Goal: Information Seeking & Learning: Learn about a topic

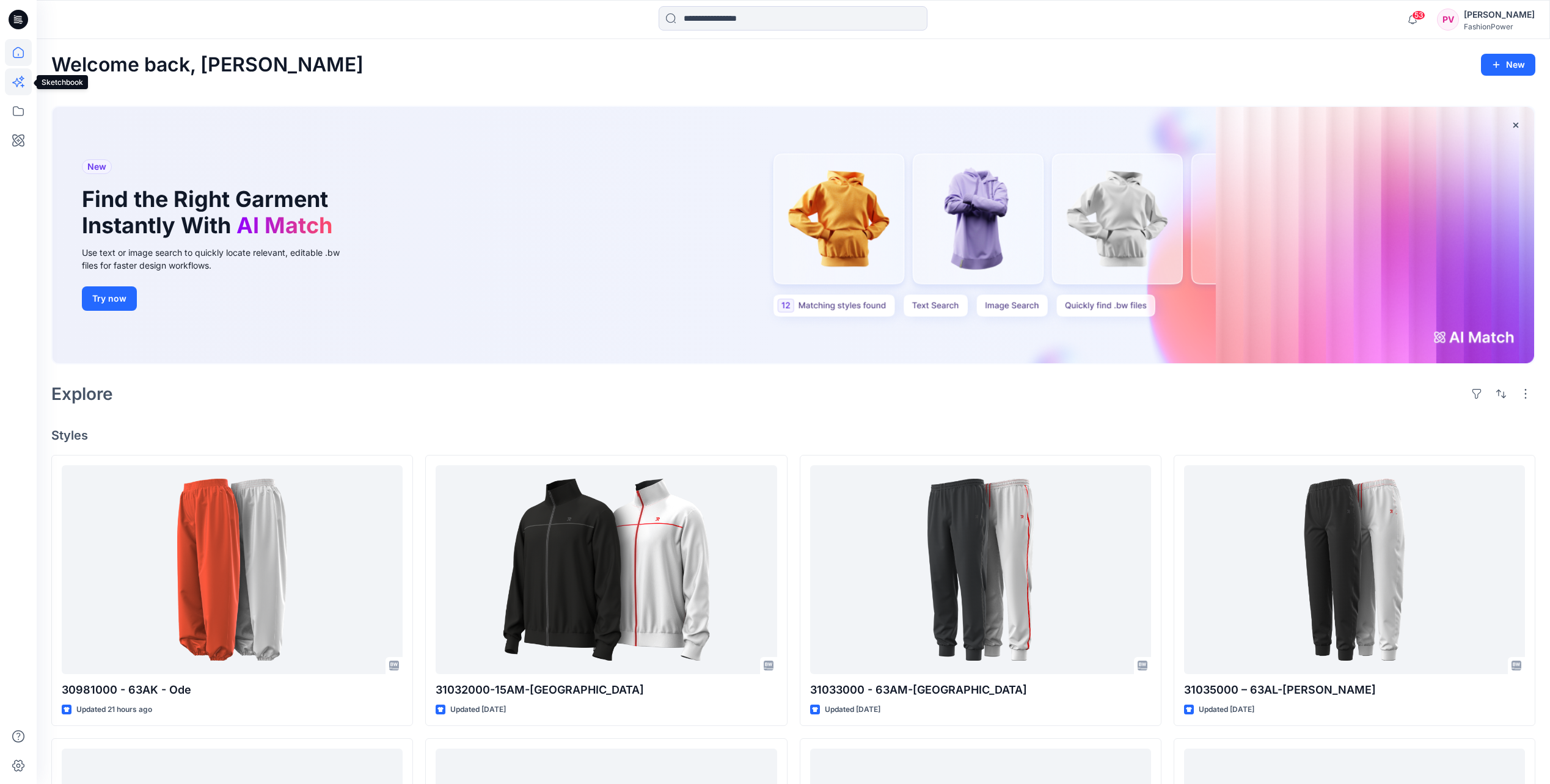
click at [15, 87] on icon at bounding box center [19, 82] width 27 height 27
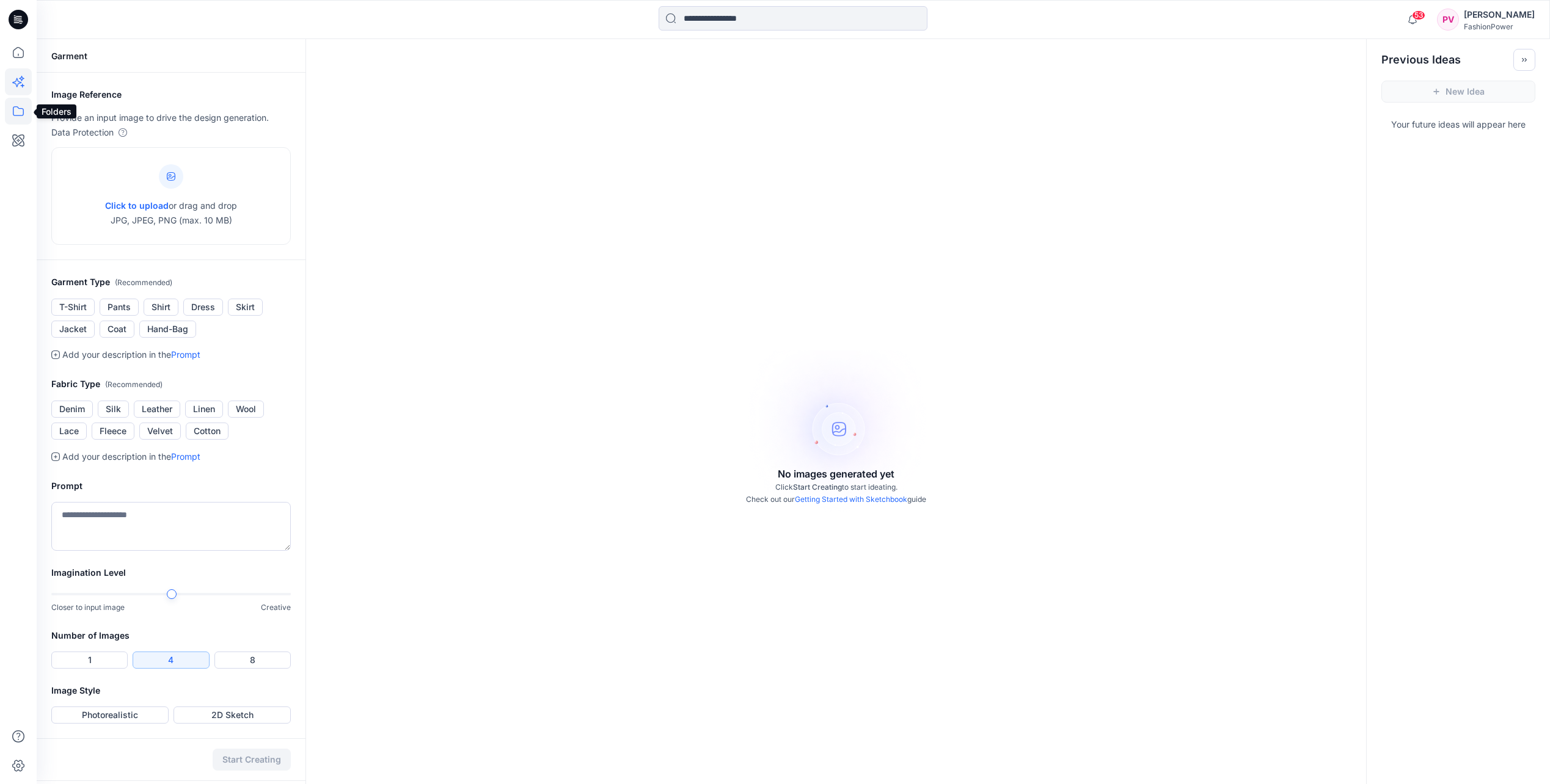
click at [19, 108] on icon at bounding box center [18, 111] width 11 height 10
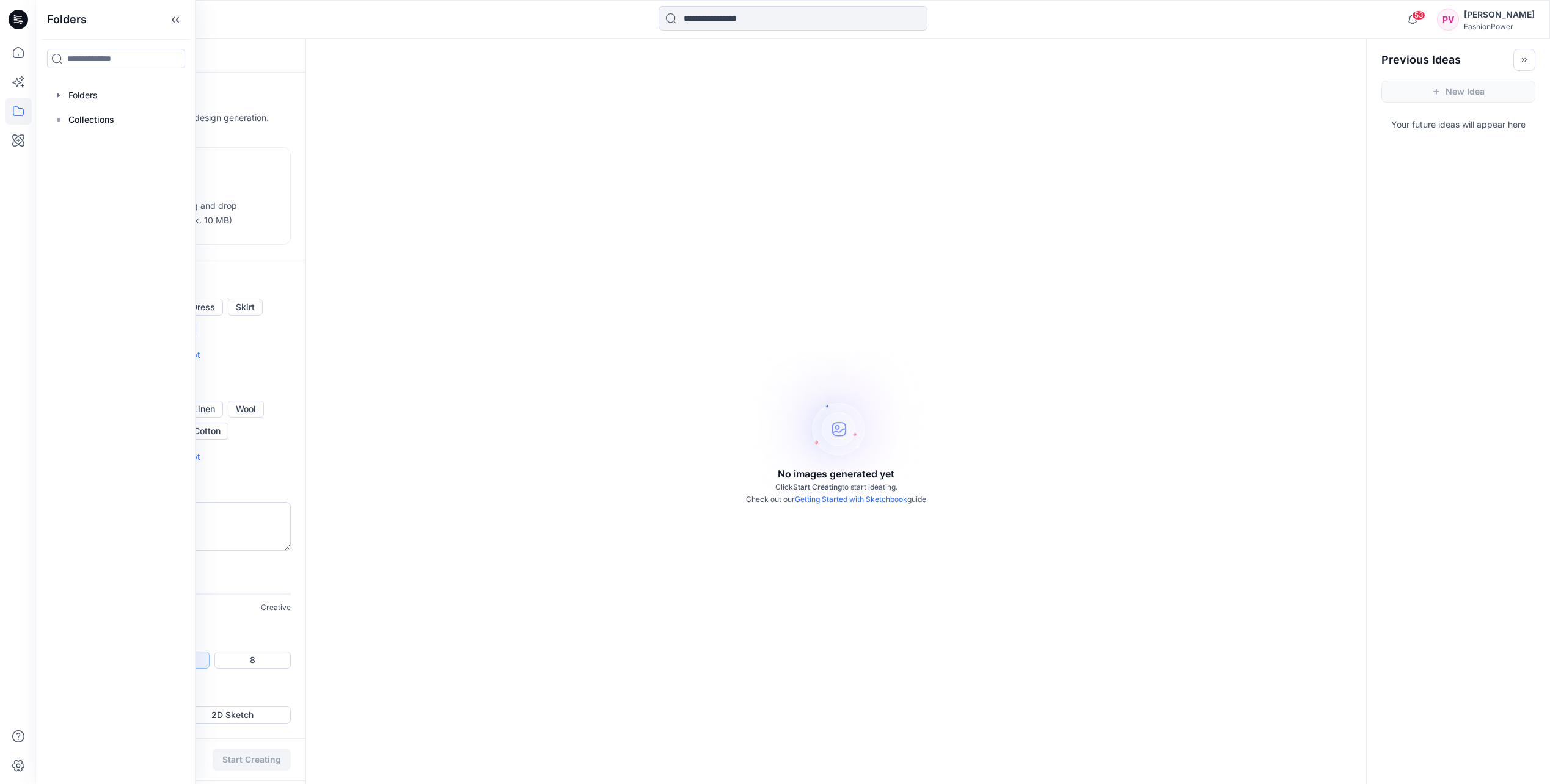
click at [100, 81] on div "Folders Folders Collections" at bounding box center [116, 392] width 159 height 784
click at [91, 96] on div at bounding box center [116, 96] width 140 height 25
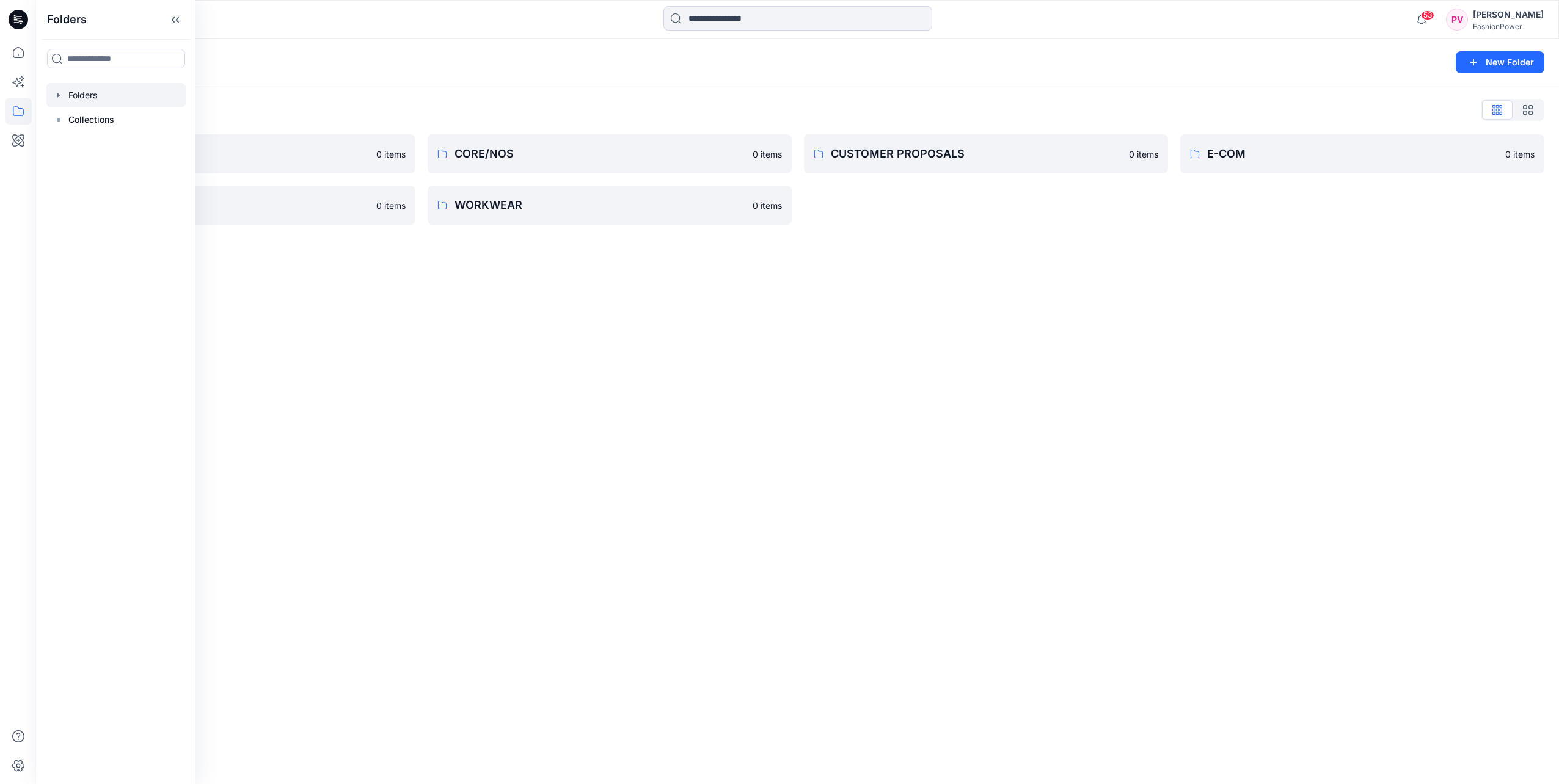
click at [62, 100] on div at bounding box center [116, 96] width 140 height 25
click at [57, 96] on icon "button" at bounding box center [58, 95] width 10 height 10
click at [70, 121] on icon "button" at bounding box center [71, 119] width 3 height 5
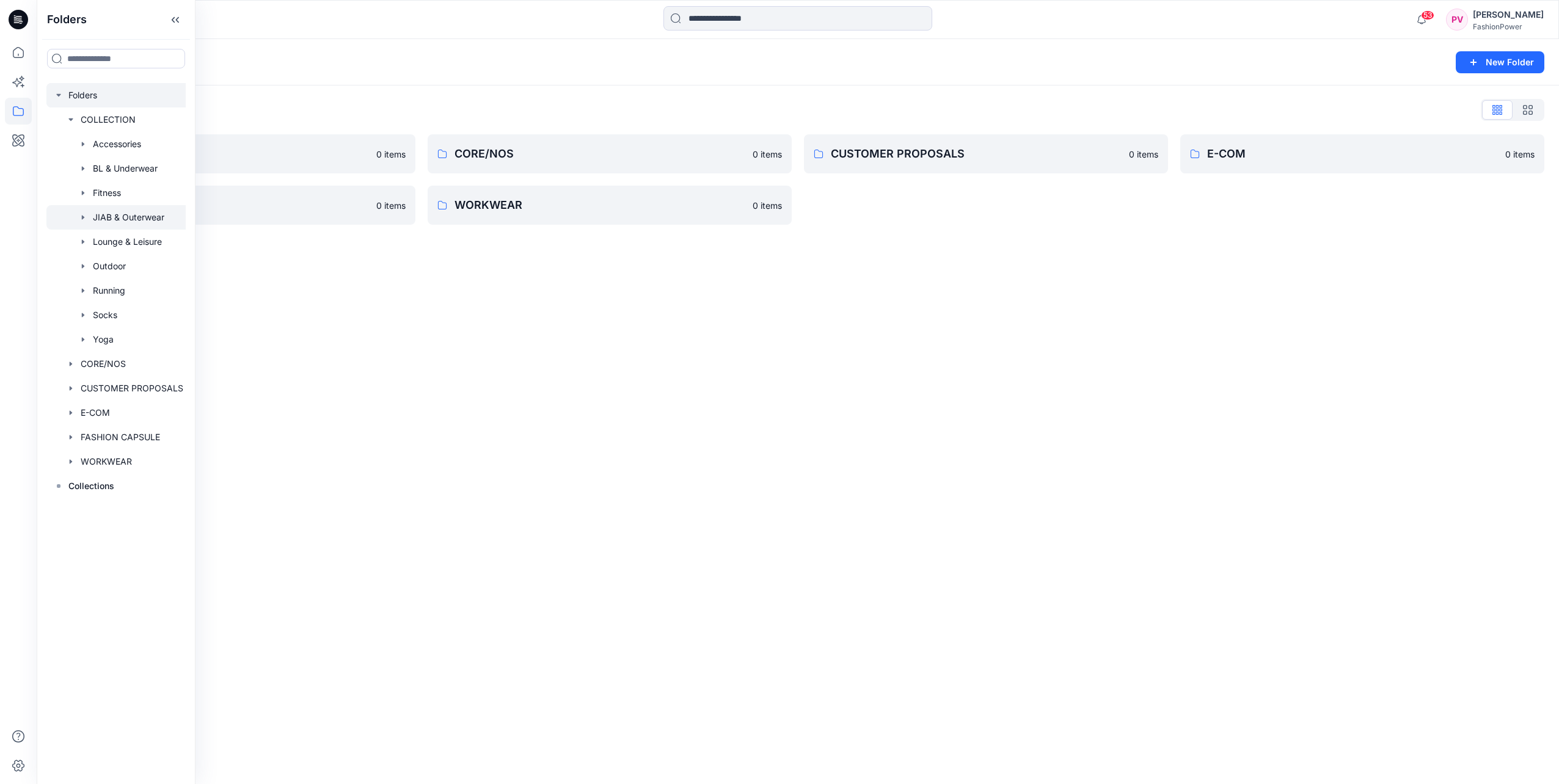
click at [108, 222] on div at bounding box center [118, 218] width 144 height 25
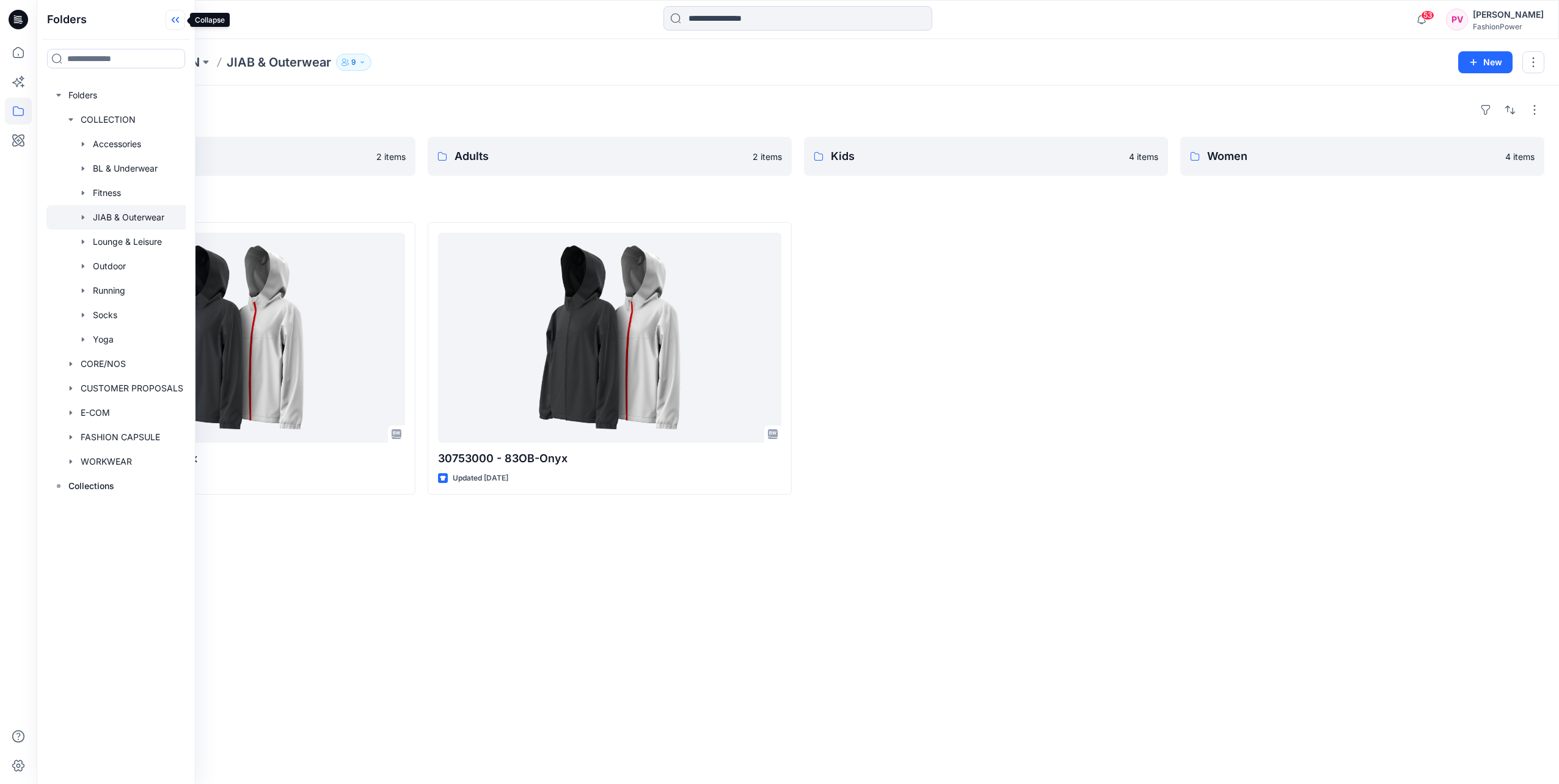
click at [177, 23] on icon at bounding box center [175, 19] width 19 height 20
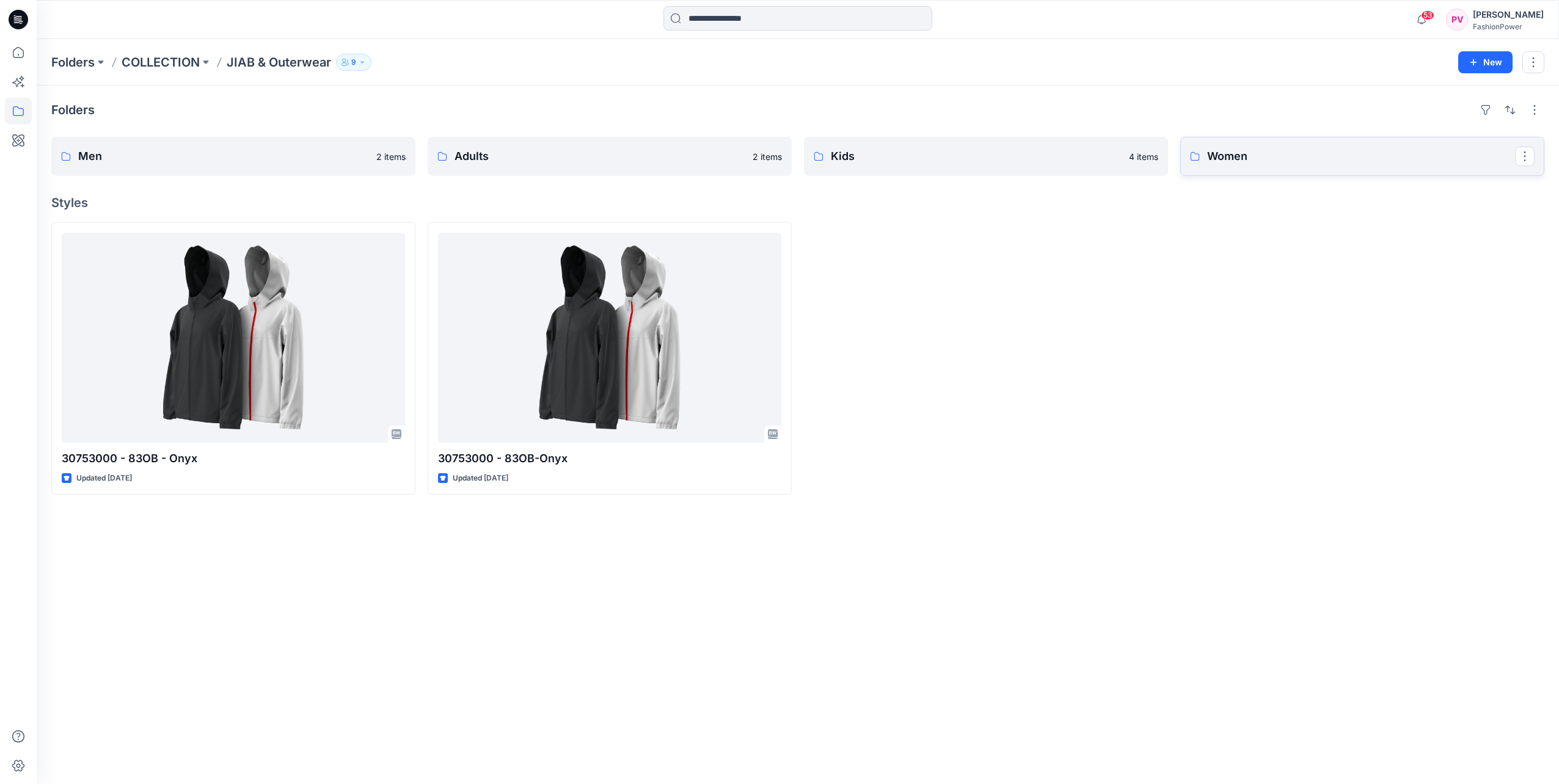
click at [1322, 154] on p "Women" at bounding box center [1361, 156] width 308 height 17
click at [910, 155] on p "Kids" at bounding box center [985, 156] width 308 height 17
click at [537, 163] on p "Adults" at bounding box center [609, 156] width 308 height 17
click at [256, 157] on p "Men" at bounding box center [232, 156] width 308 height 17
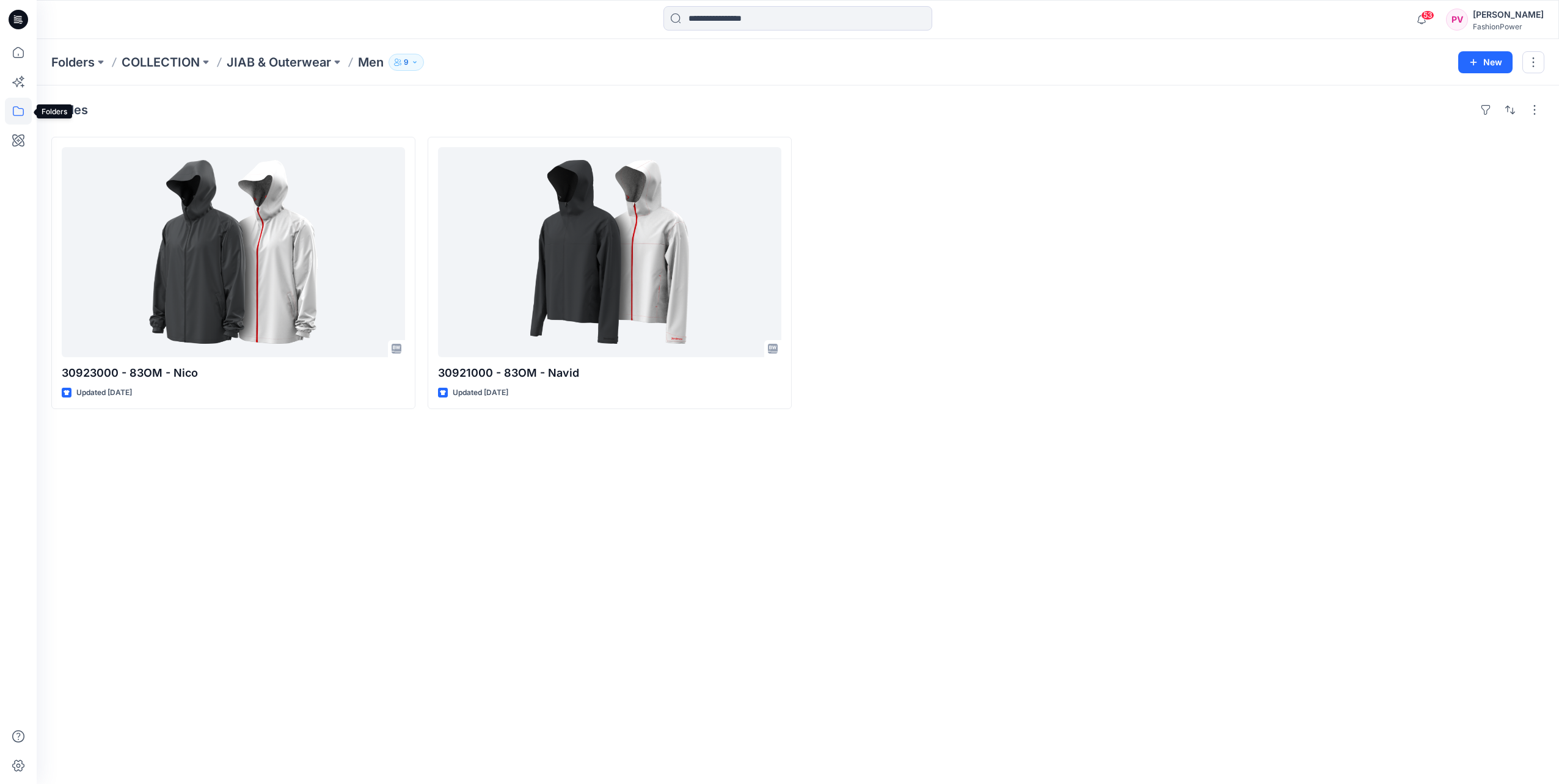
click at [19, 110] on icon at bounding box center [19, 111] width 27 height 27
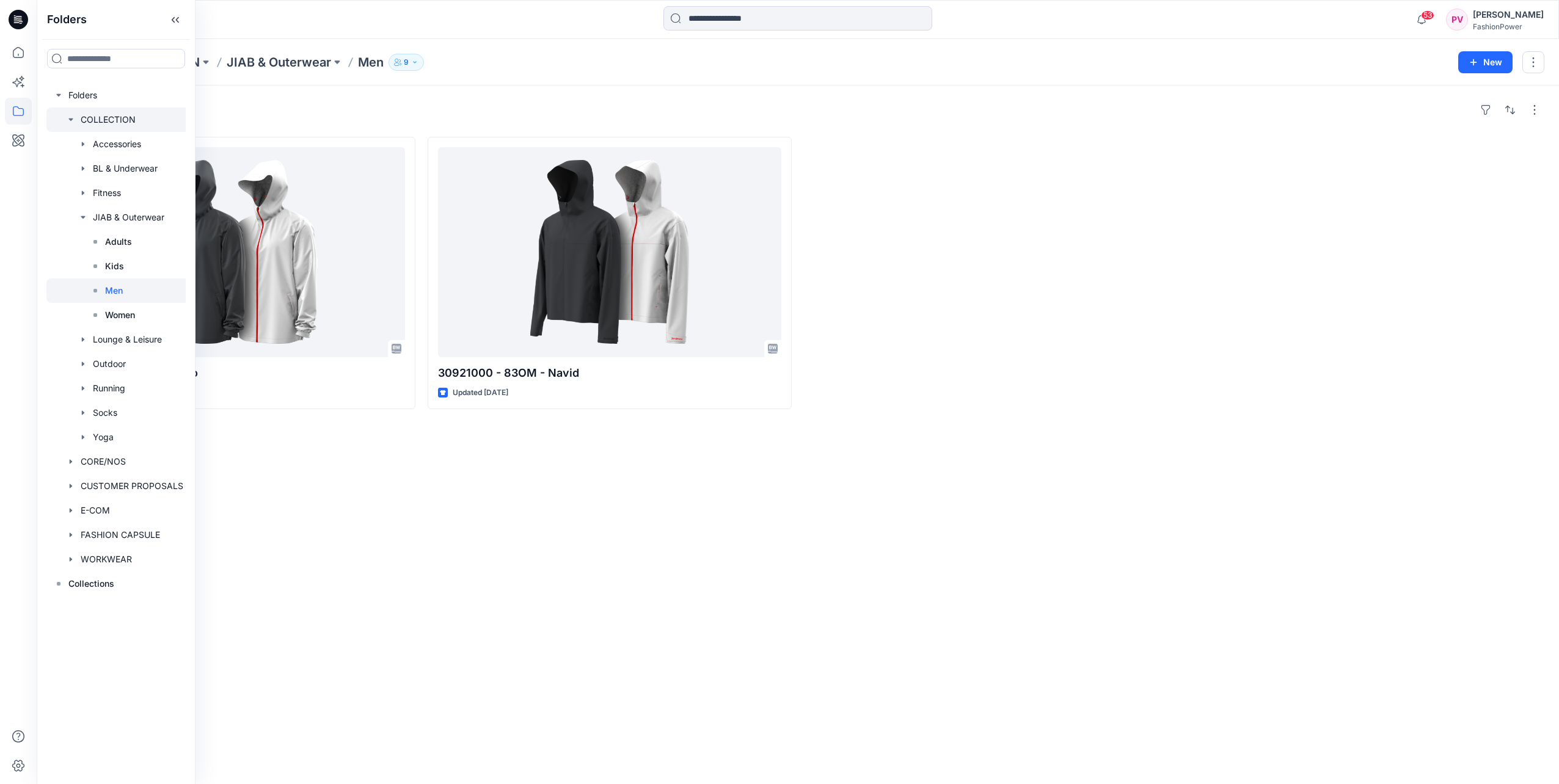
click at [70, 123] on icon "button" at bounding box center [70, 119] width 10 height 10
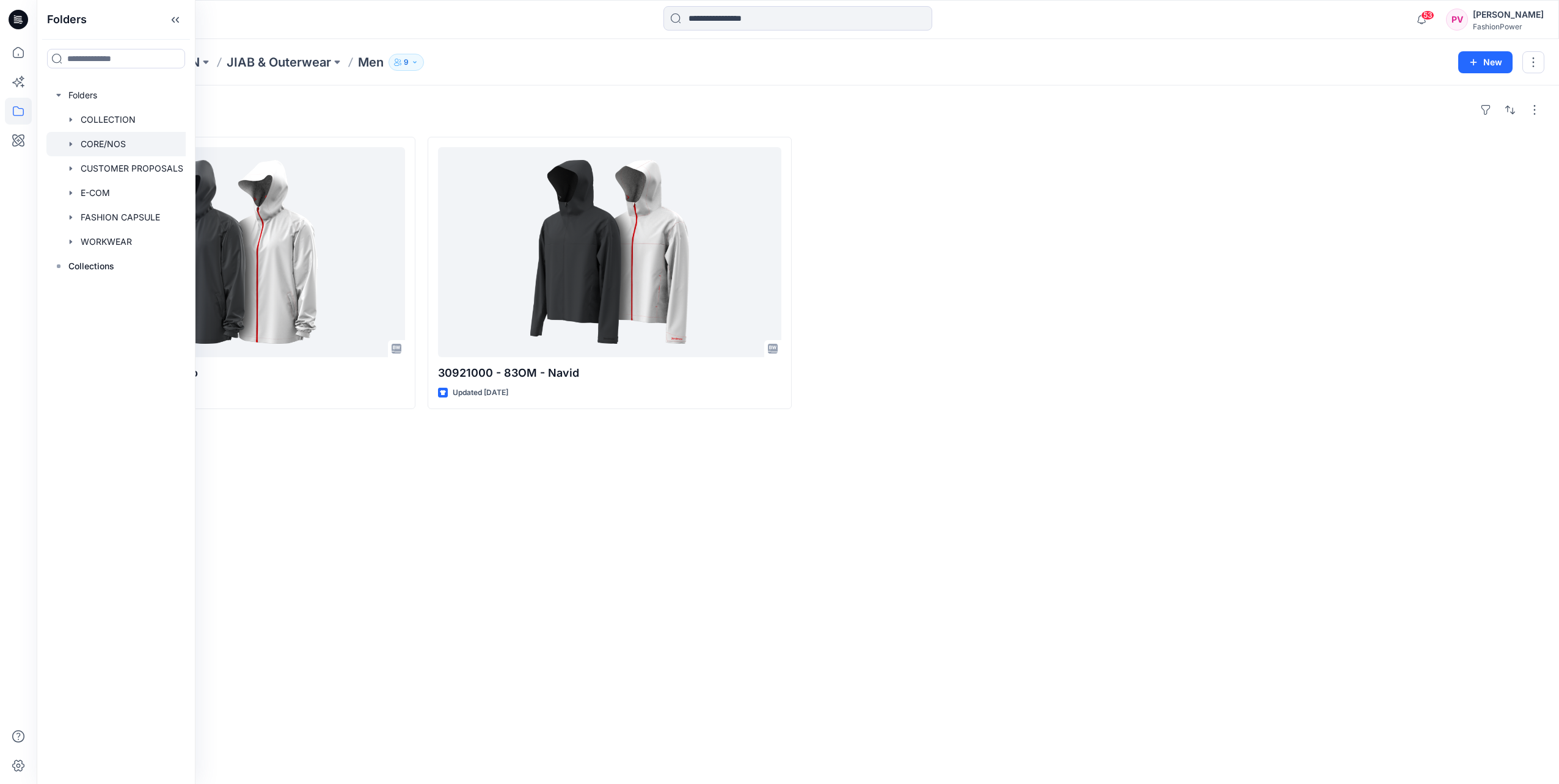
click at [74, 149] on div at bounding box center [118, 144] width 144 height 25
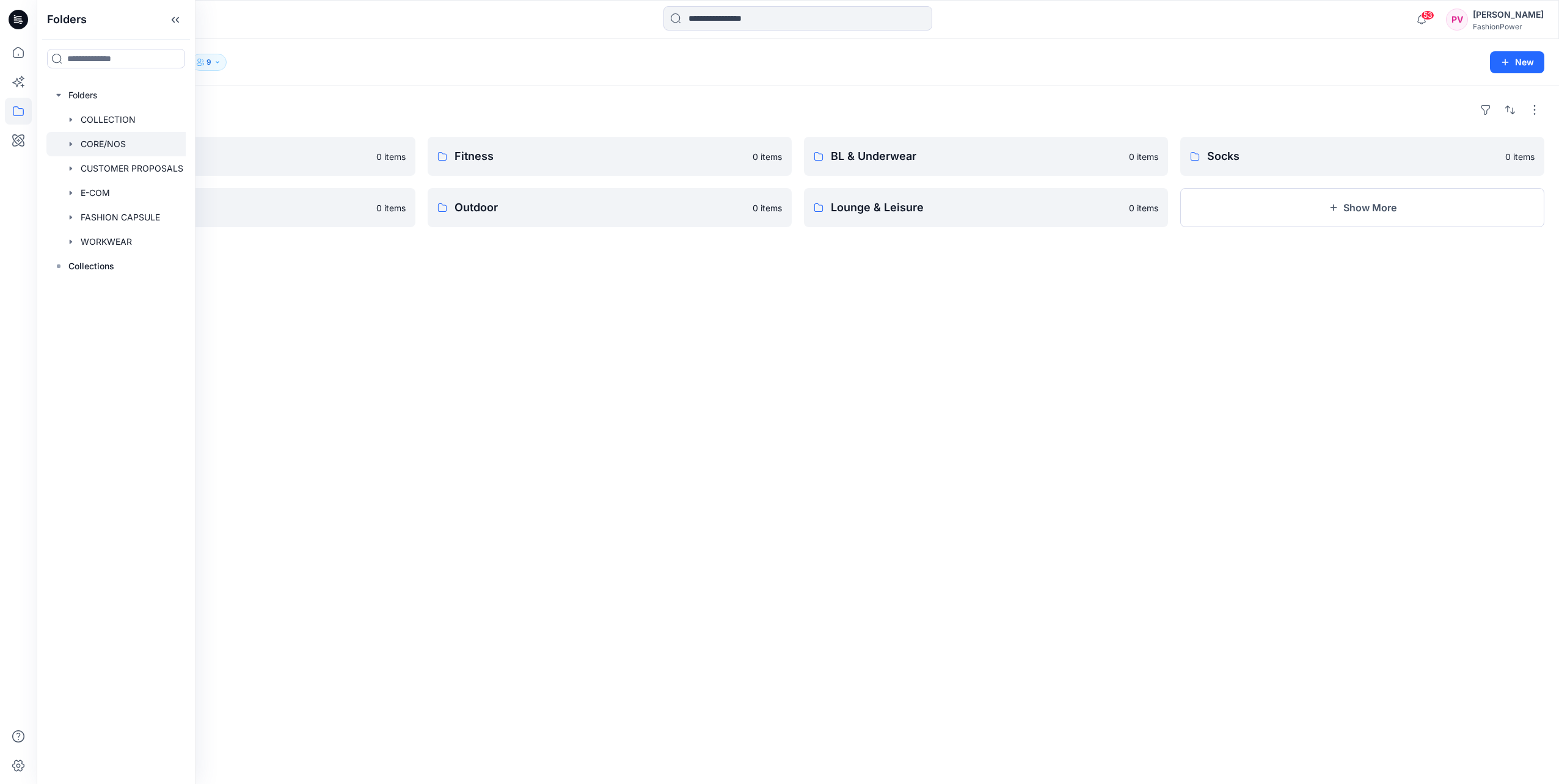
click at [70, 145] on icon "button" at bounding box center [71, 143] width 3 height 5
click at [100, 242] on div at bounding box center [118, 242] width 144 height 25
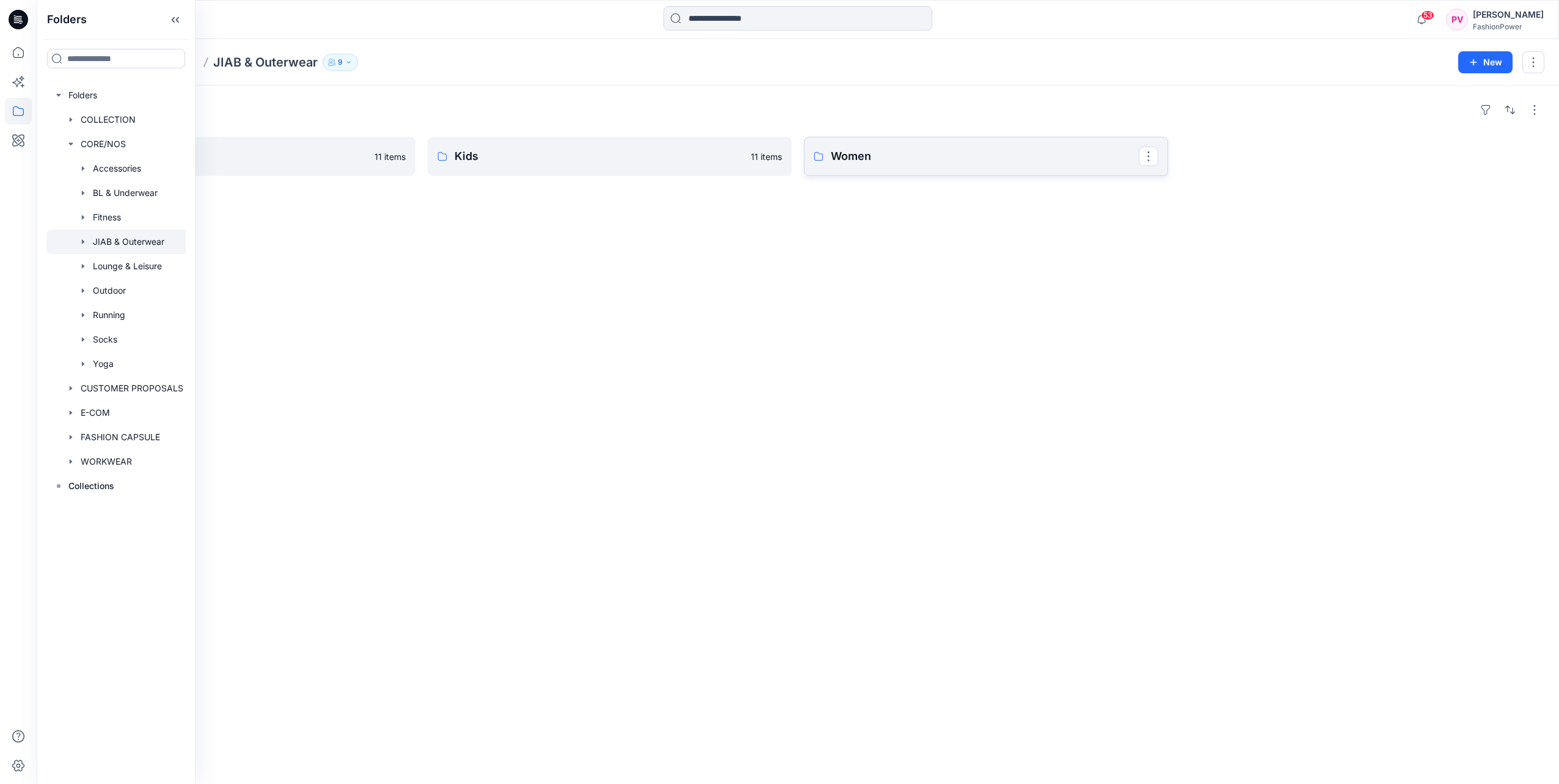
click at [951, 152] on p "Women" at bounding box center [985, 156] width 308 height 17
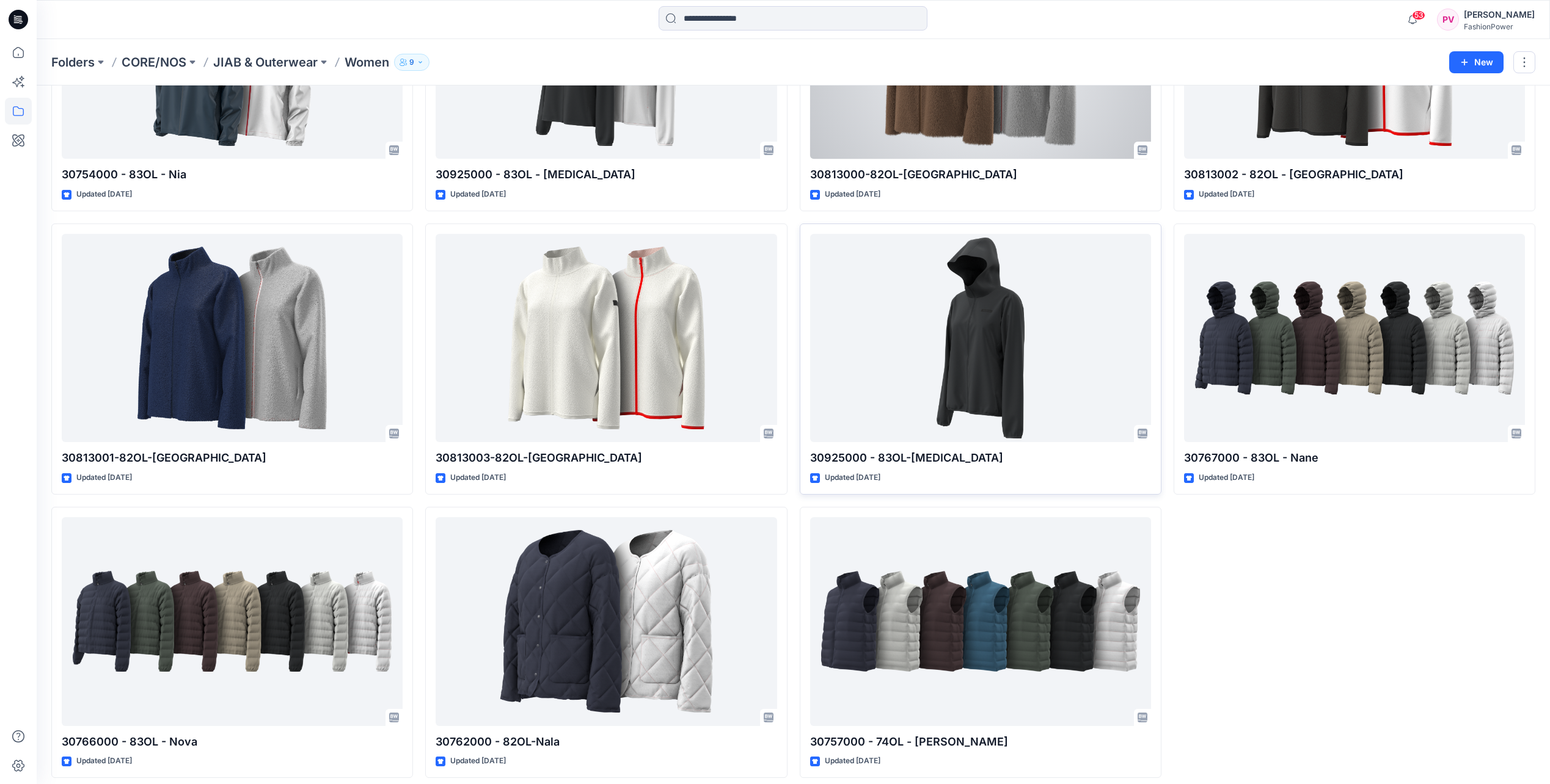
scroll to position [205, 0]
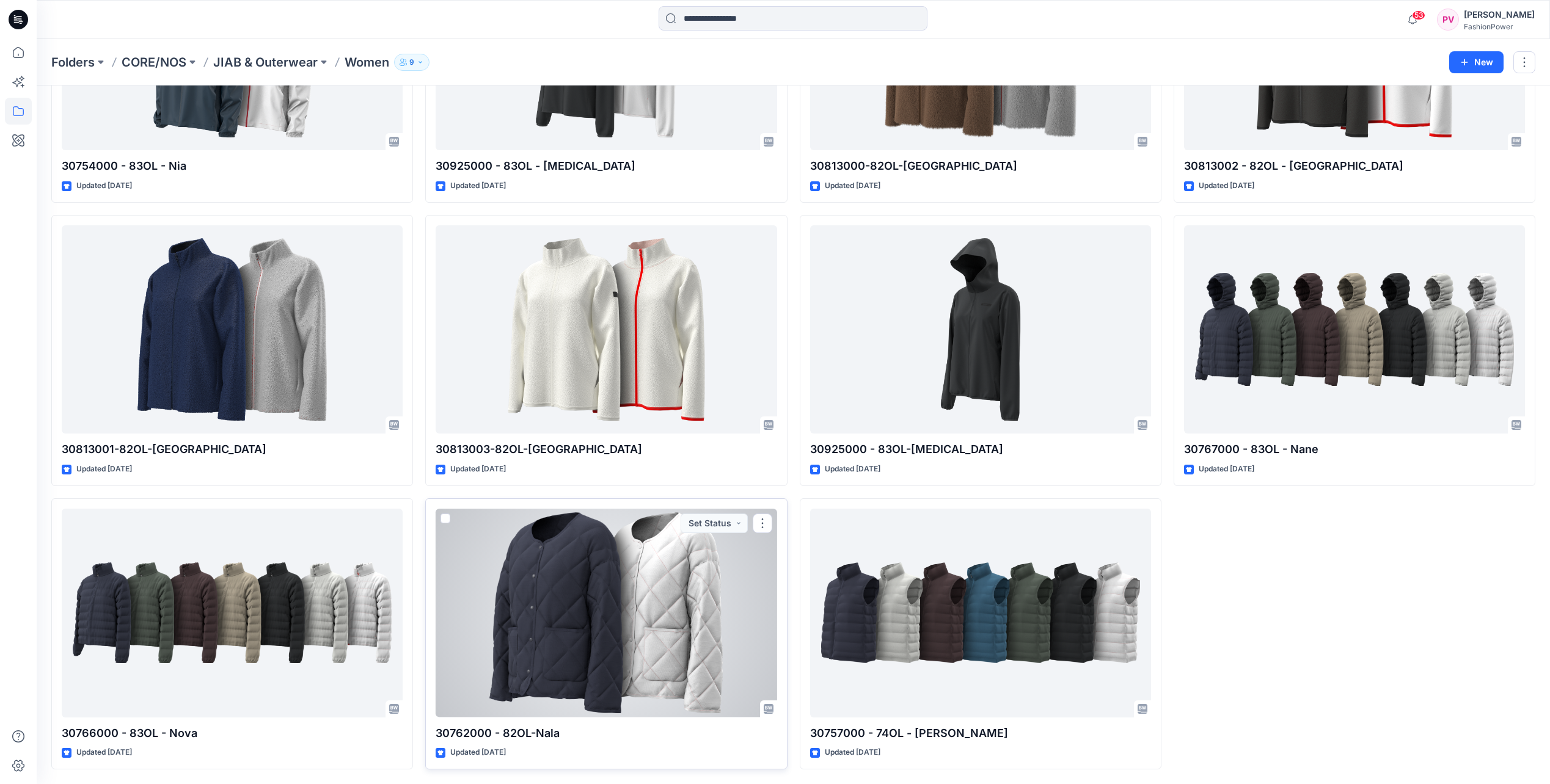
click at [571, 619] on div at bounding box center [606, 613] width 341 height 208
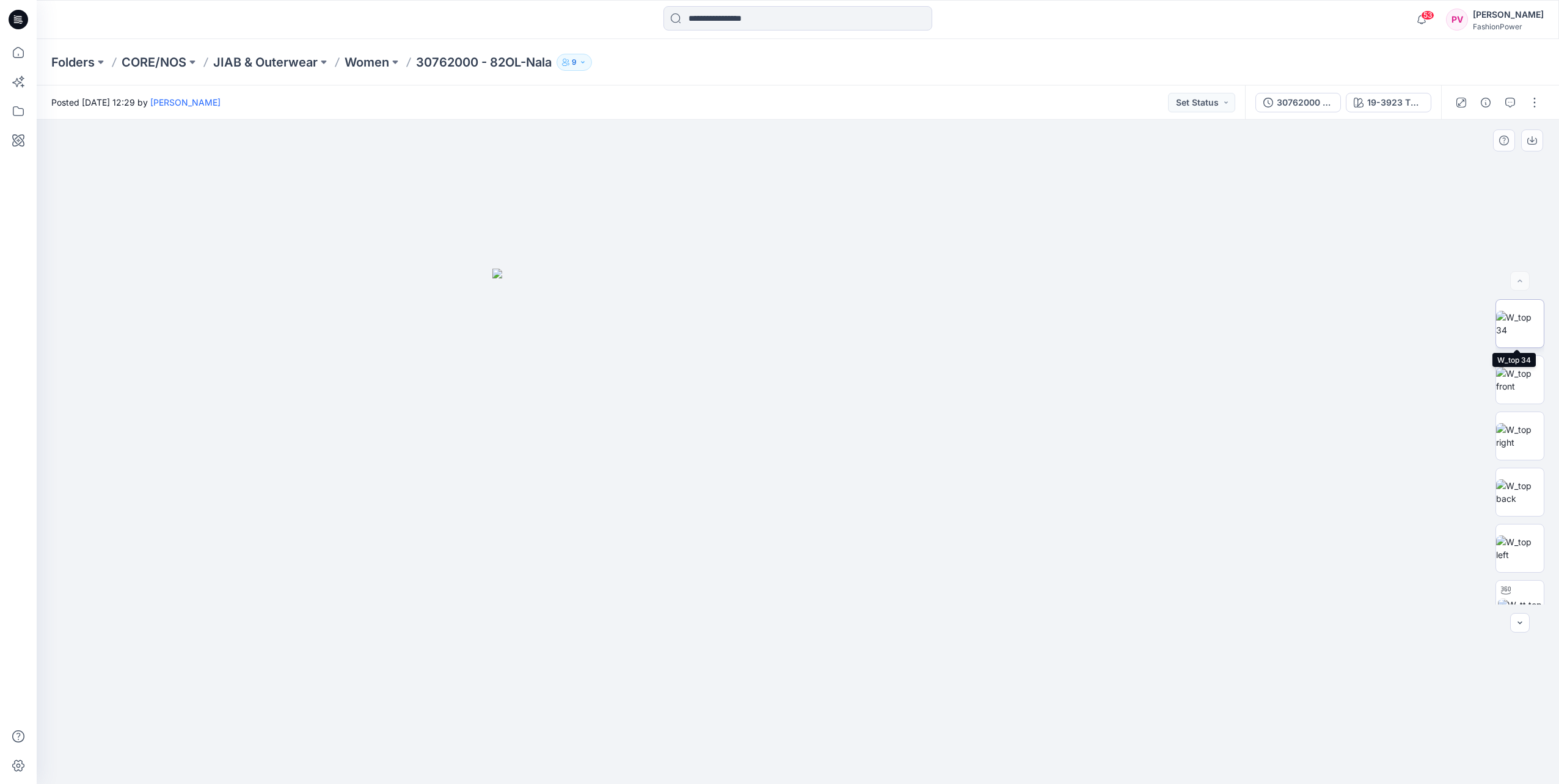
click at [1520, 320] on img at bounding box center [1520, 324] width 48 height 26
click at [1516, 379] on img at bounding box center [1520, 380] width 48 height 26
click at [1534, 142] on icon "button" at bounding box center [1532, 140] width 10 height 10
click at [1521, 432] on img at bounding box center [1520, 436] width 48 height 26
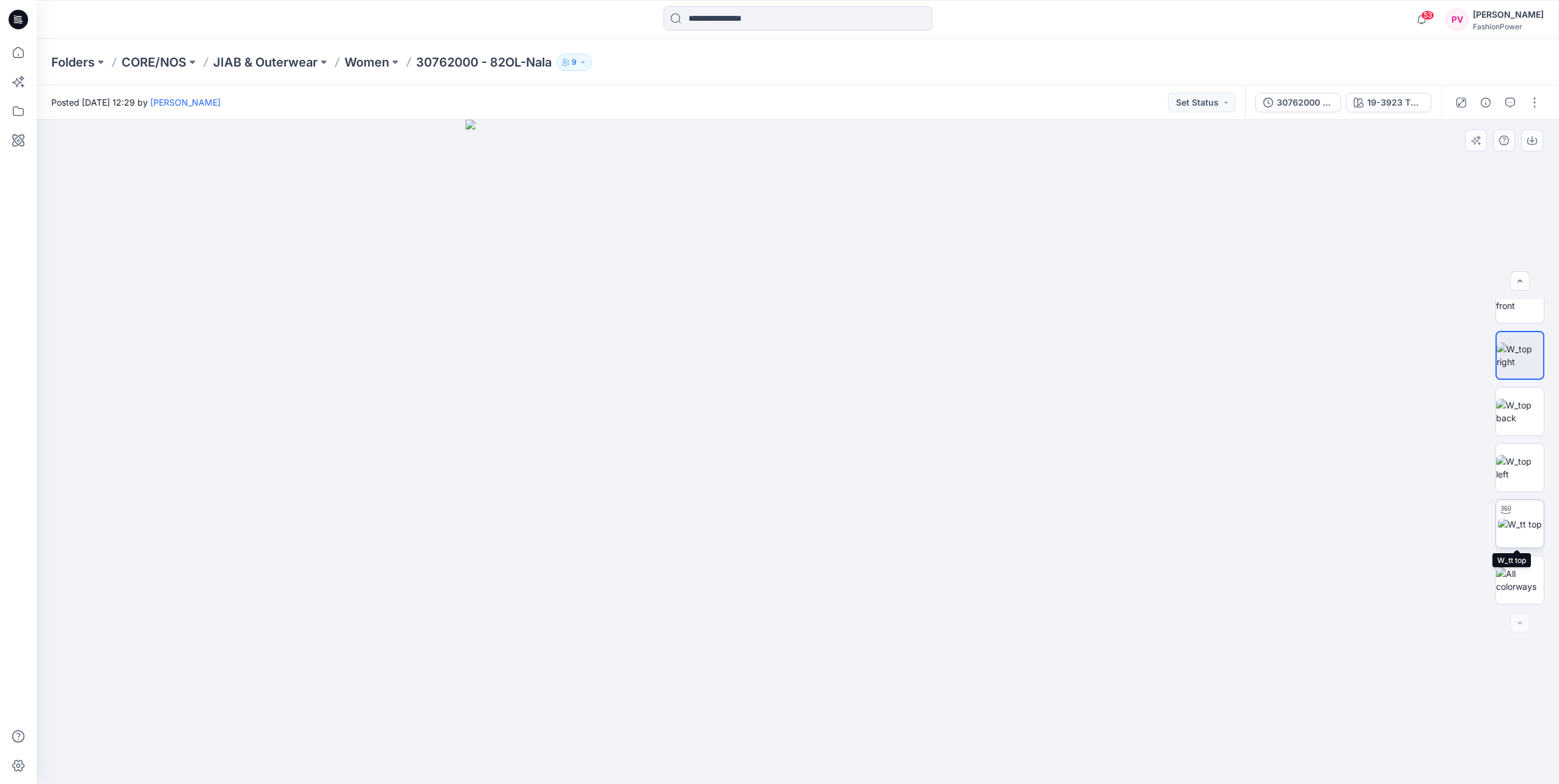
click at [1516, 526] on img at bounding box center [1520, 524] width 44 height 13
drag, startPoint x: 945, startPoint y: 491, endPoint x: 745, endPoint y: 519, distance: 202.0
click at [745, 519] on div at bounding box center [798, 451] width 1522 height 665
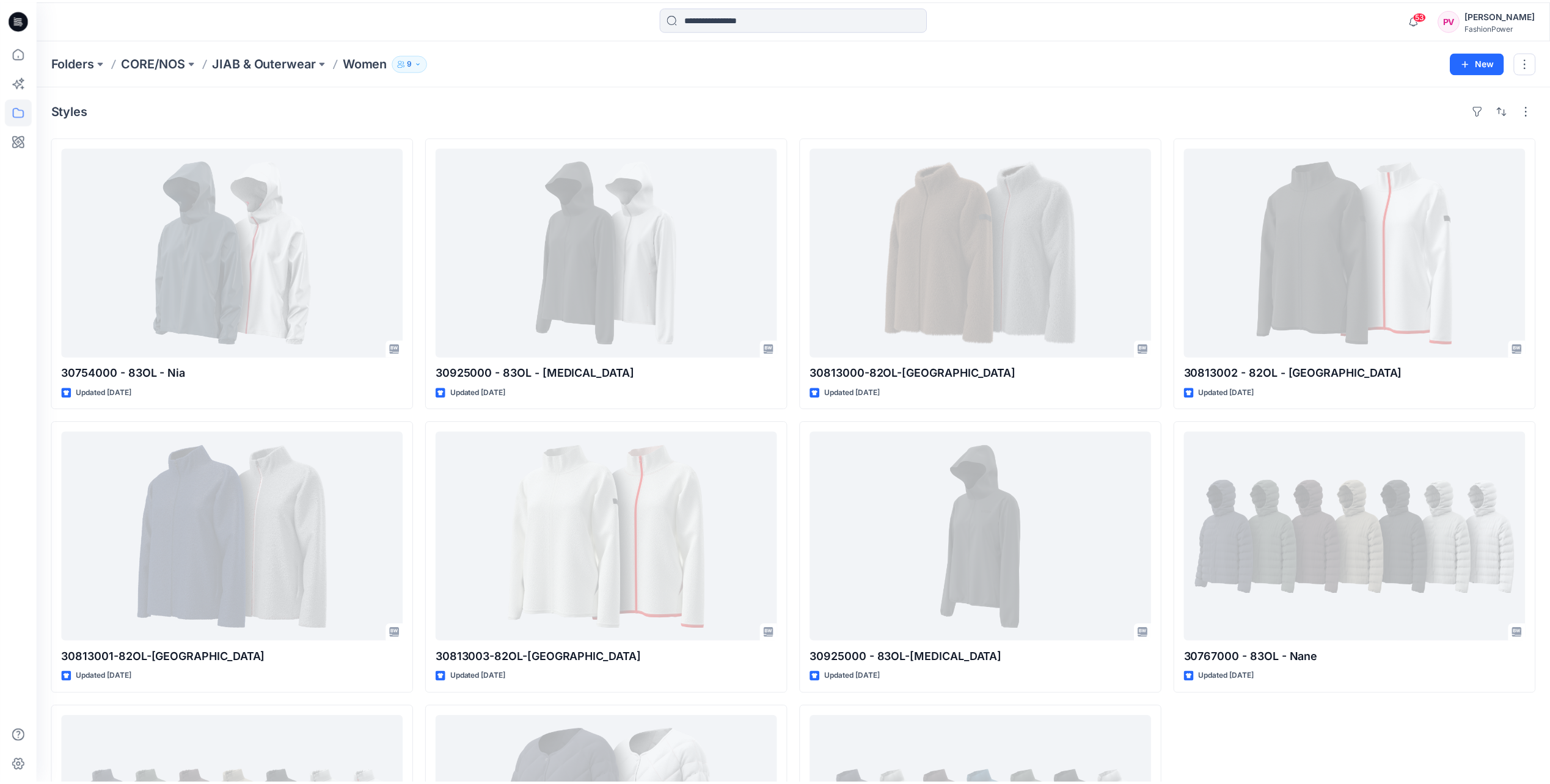
scroll to position [205, 0]
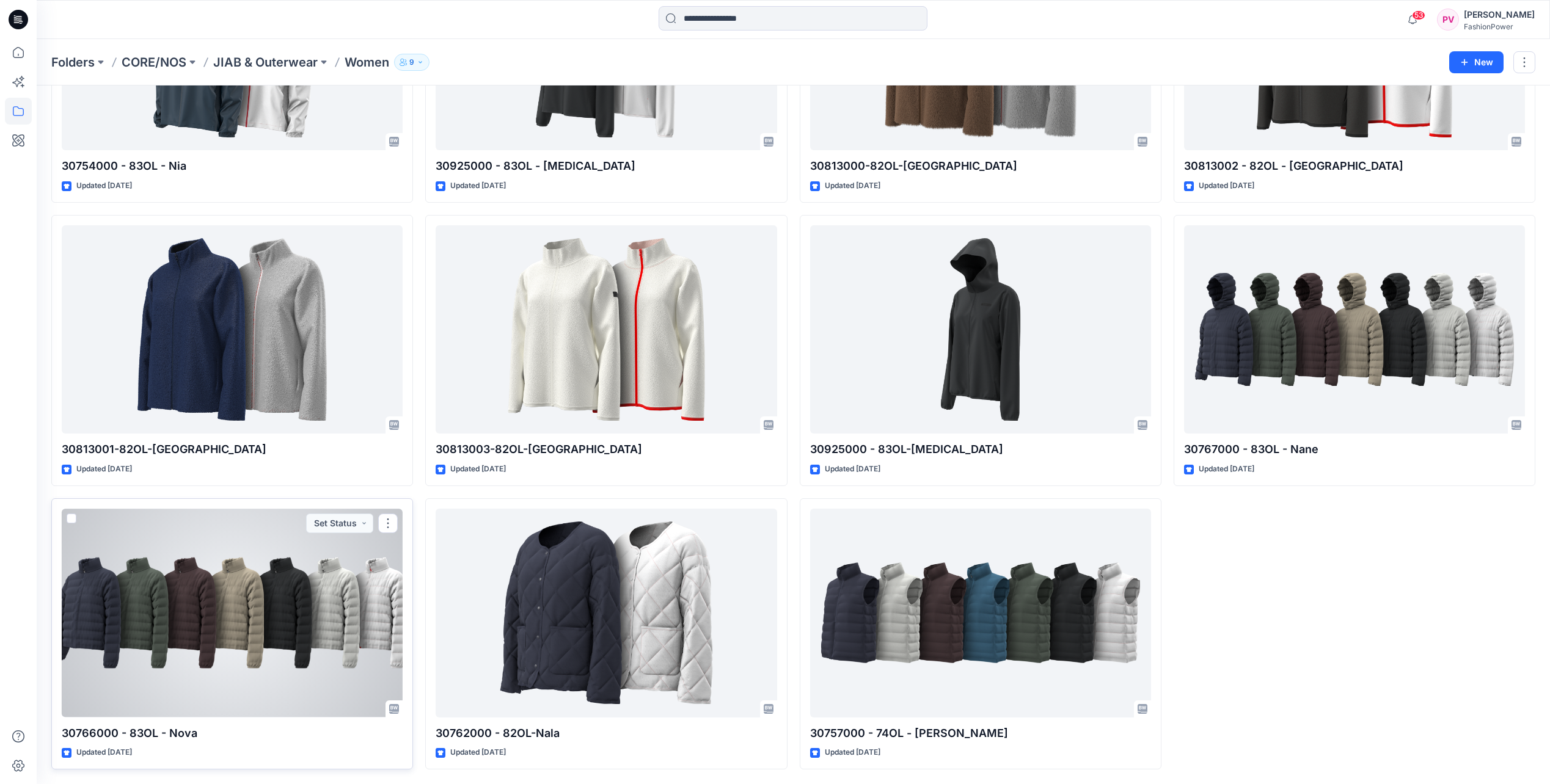
click at [158, 630] on div at bounding box center [233, 613] width 341 height 208
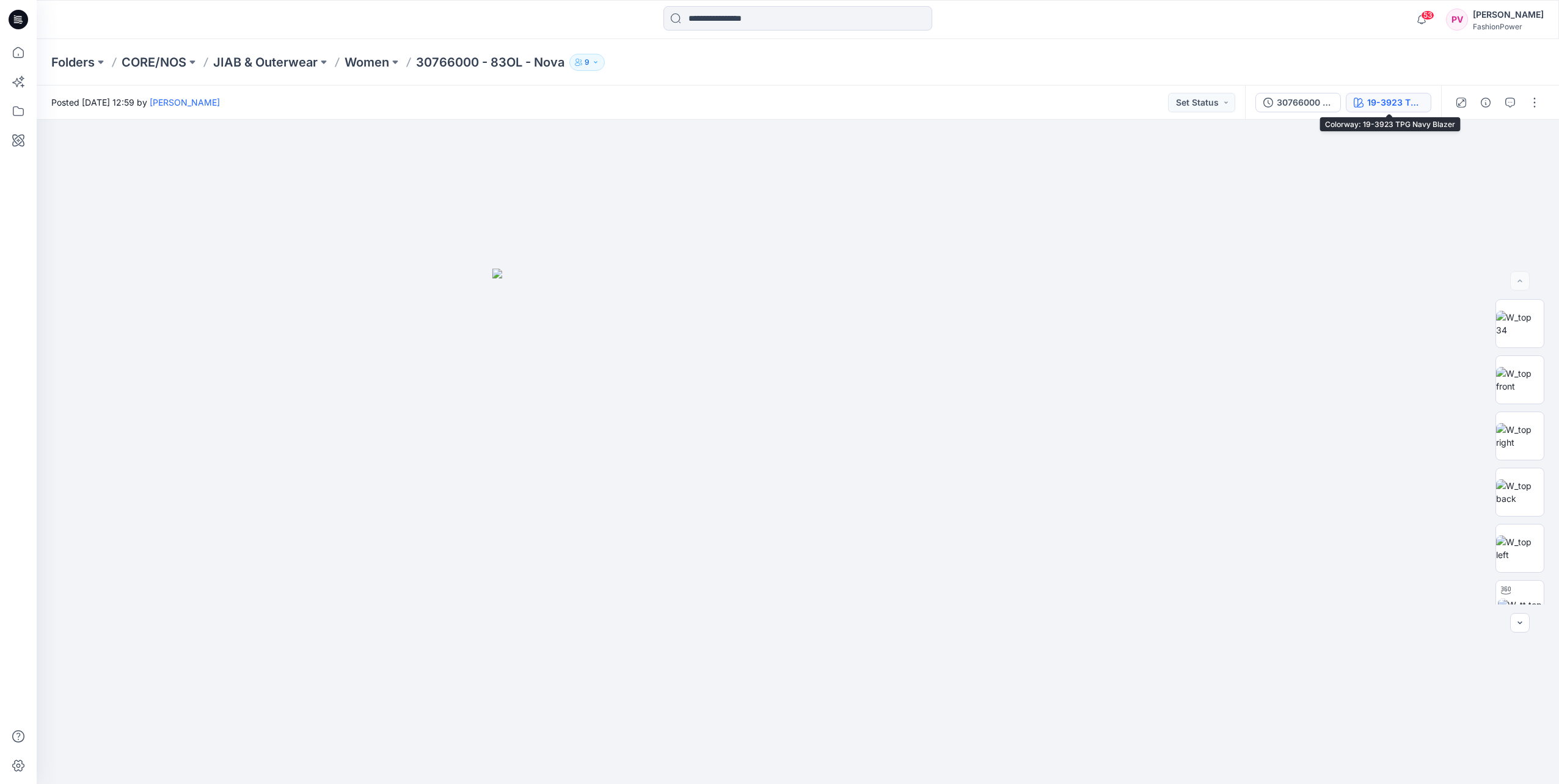
click at [1386, 105] on div "19-3923 TPG Navy Blazer" at bounding box center [1395, 102] width 56 height 14
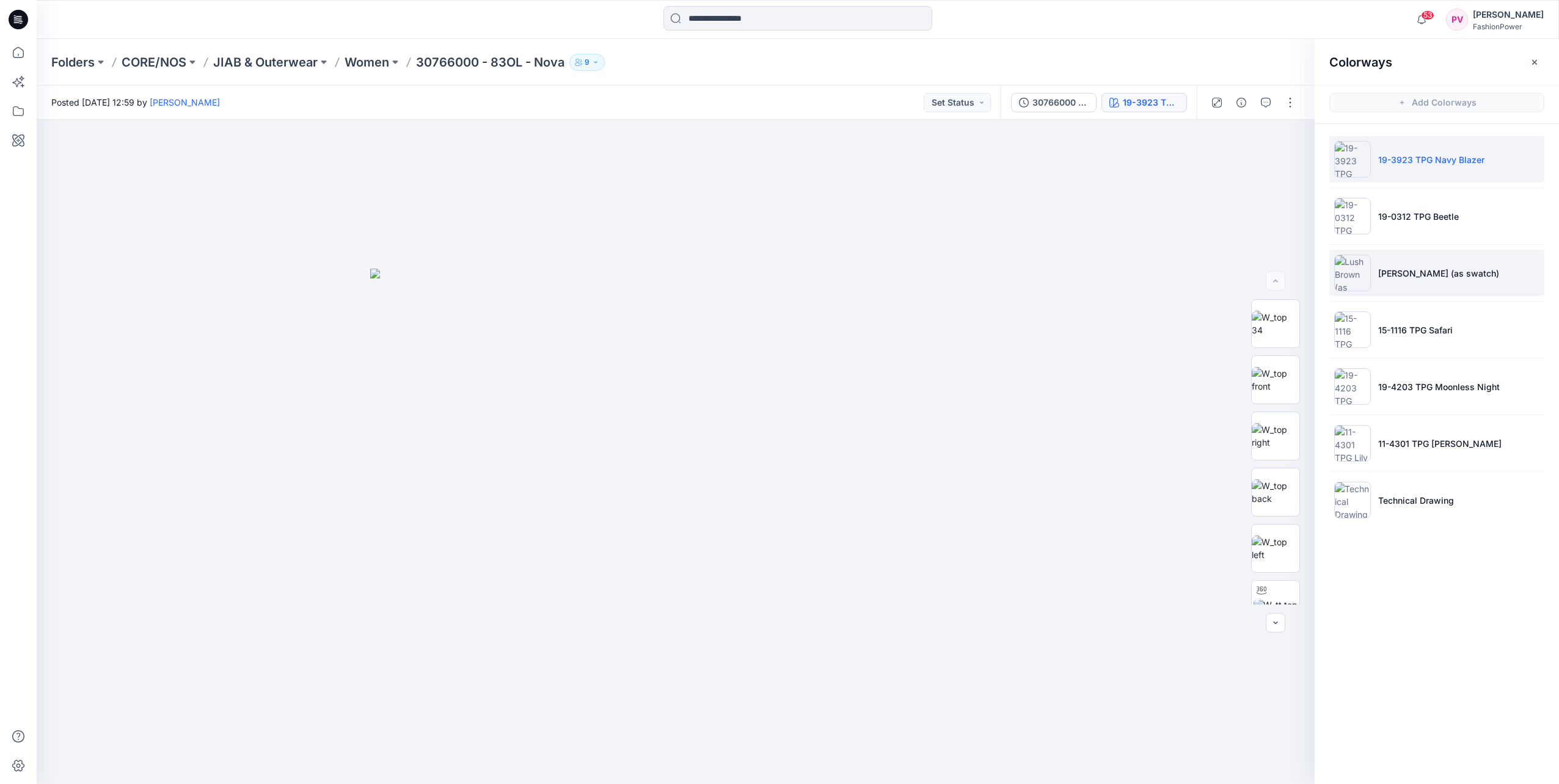
click at [1358, 271] on img at bounding box center [1352, 273] width 37 height 37
click at [1271, 380] on img at bounding box center [1275, 380] width 48 height 26
click at [1284, 141] on icon "button" at bounding box center [1288, 140] width 10 height 10
click at [1262, 555] on img at bounding box center [1275, 548] width 48 height 26
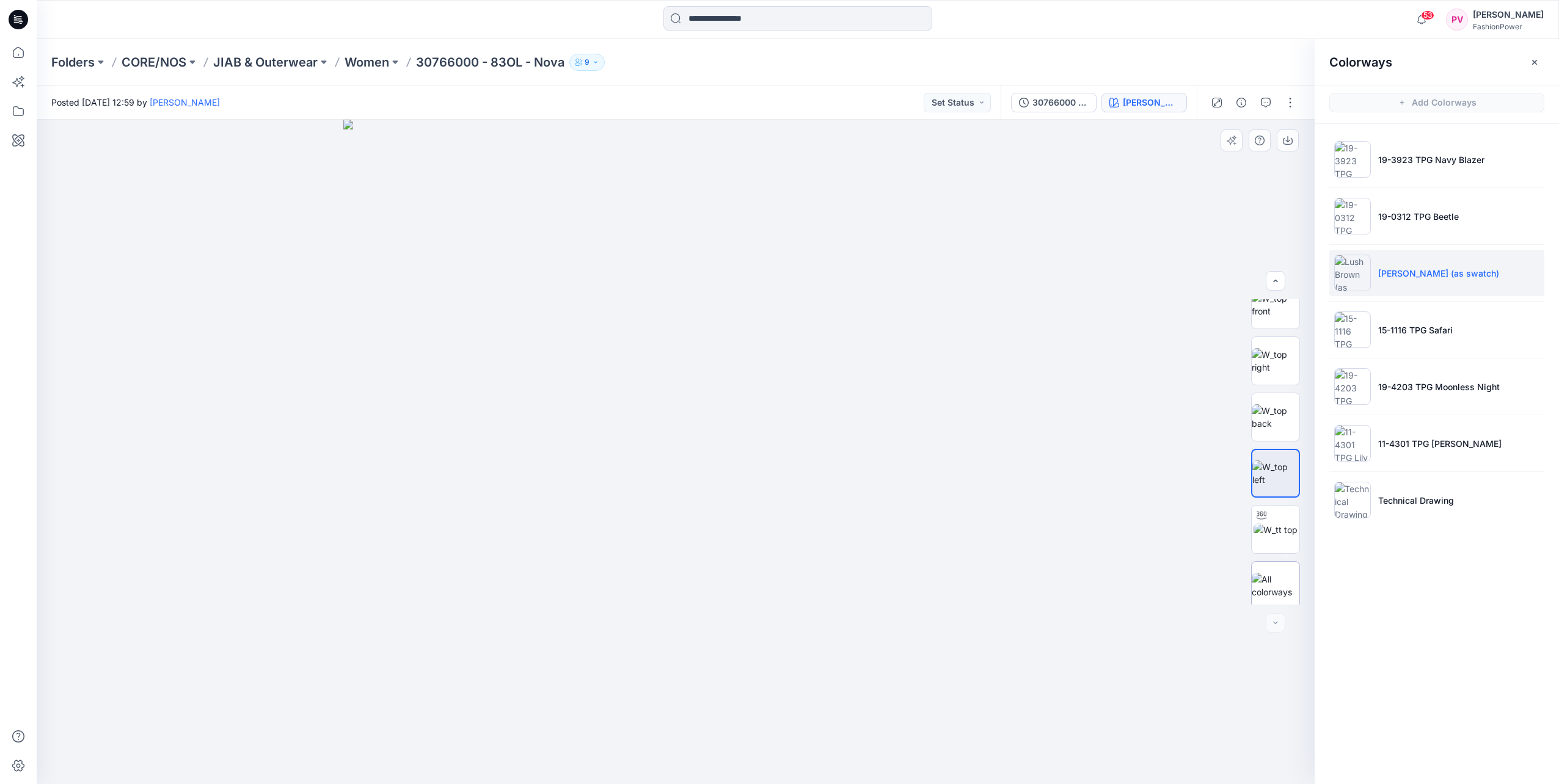
scroll to position [81, 0]
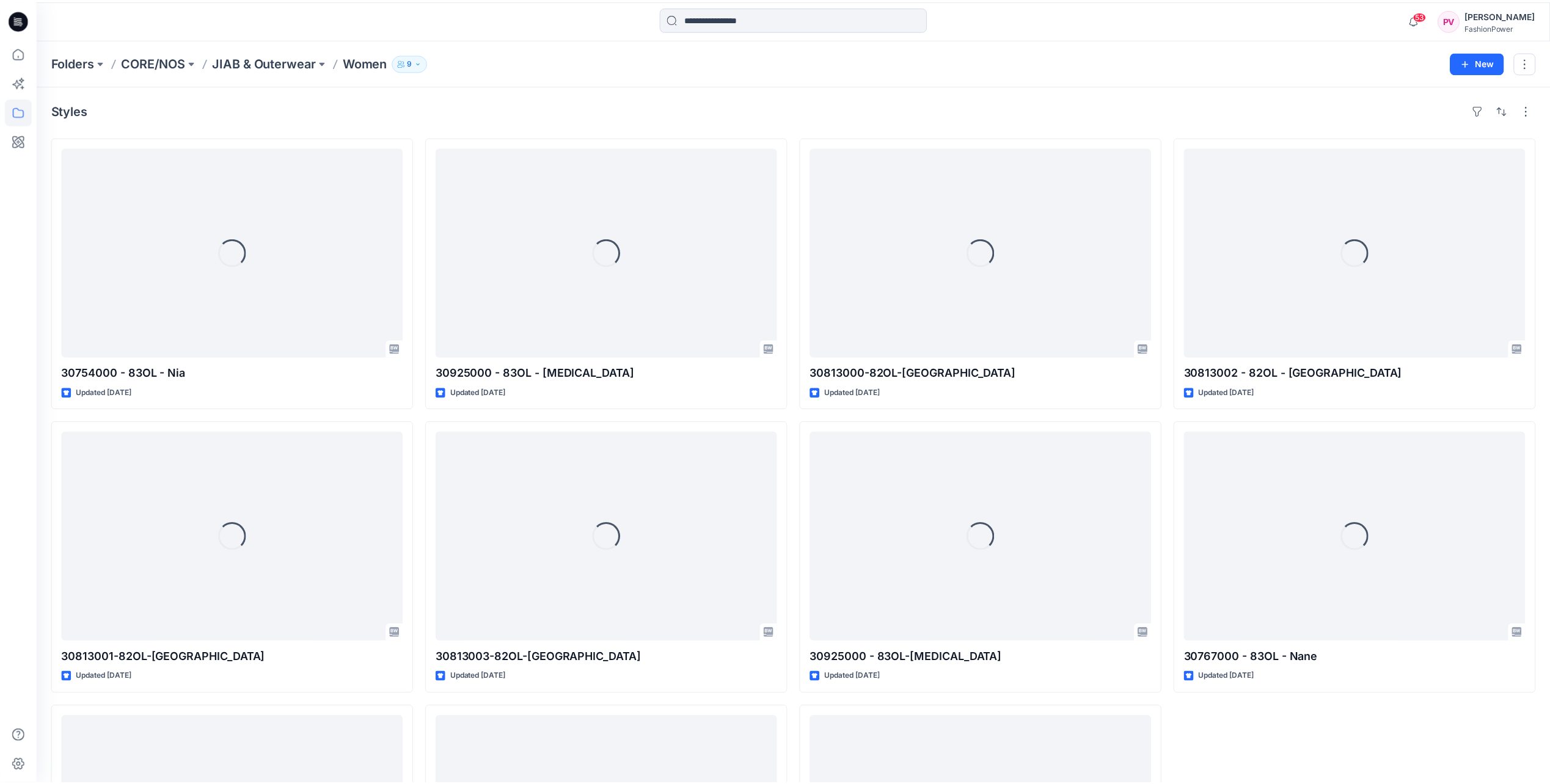
scroll to position [205, 0]
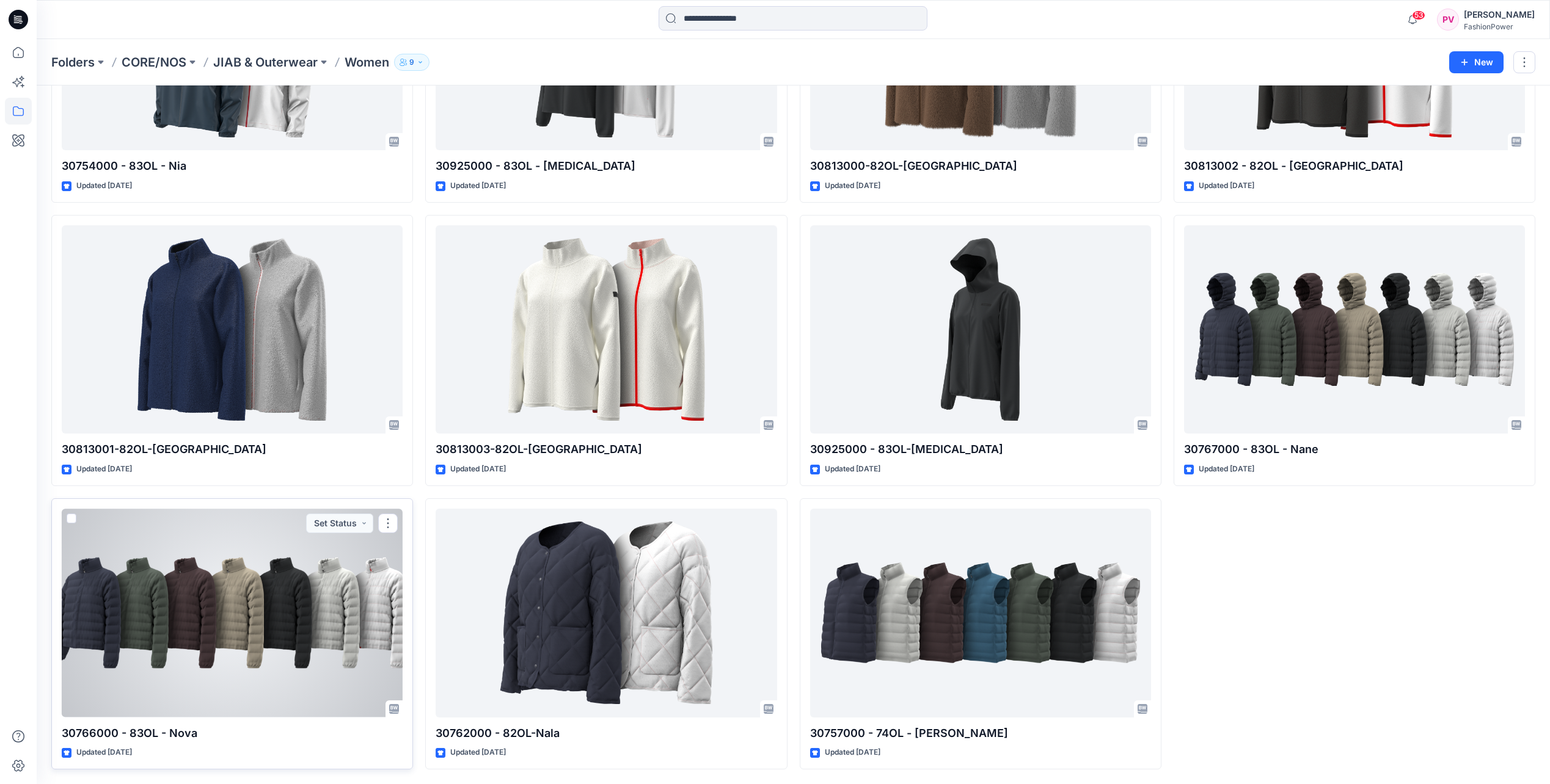
click at [265, 630] on div at bounding box center [233, 613] width 341 height 208
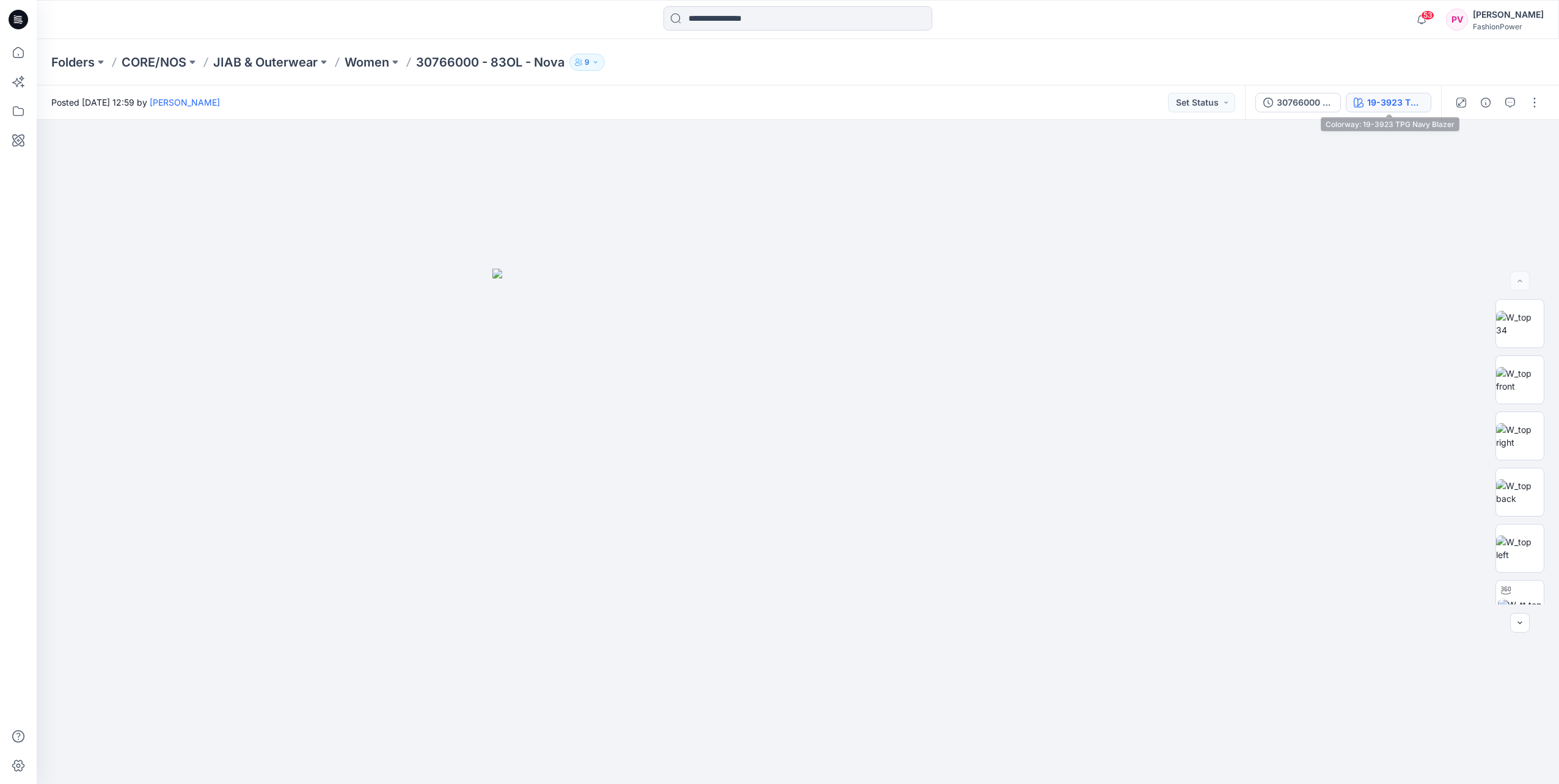
click at [1403, 103] on div "19-3923 TPG Navy Blazer" at bounding box center [1395, 102] width 56 height 14
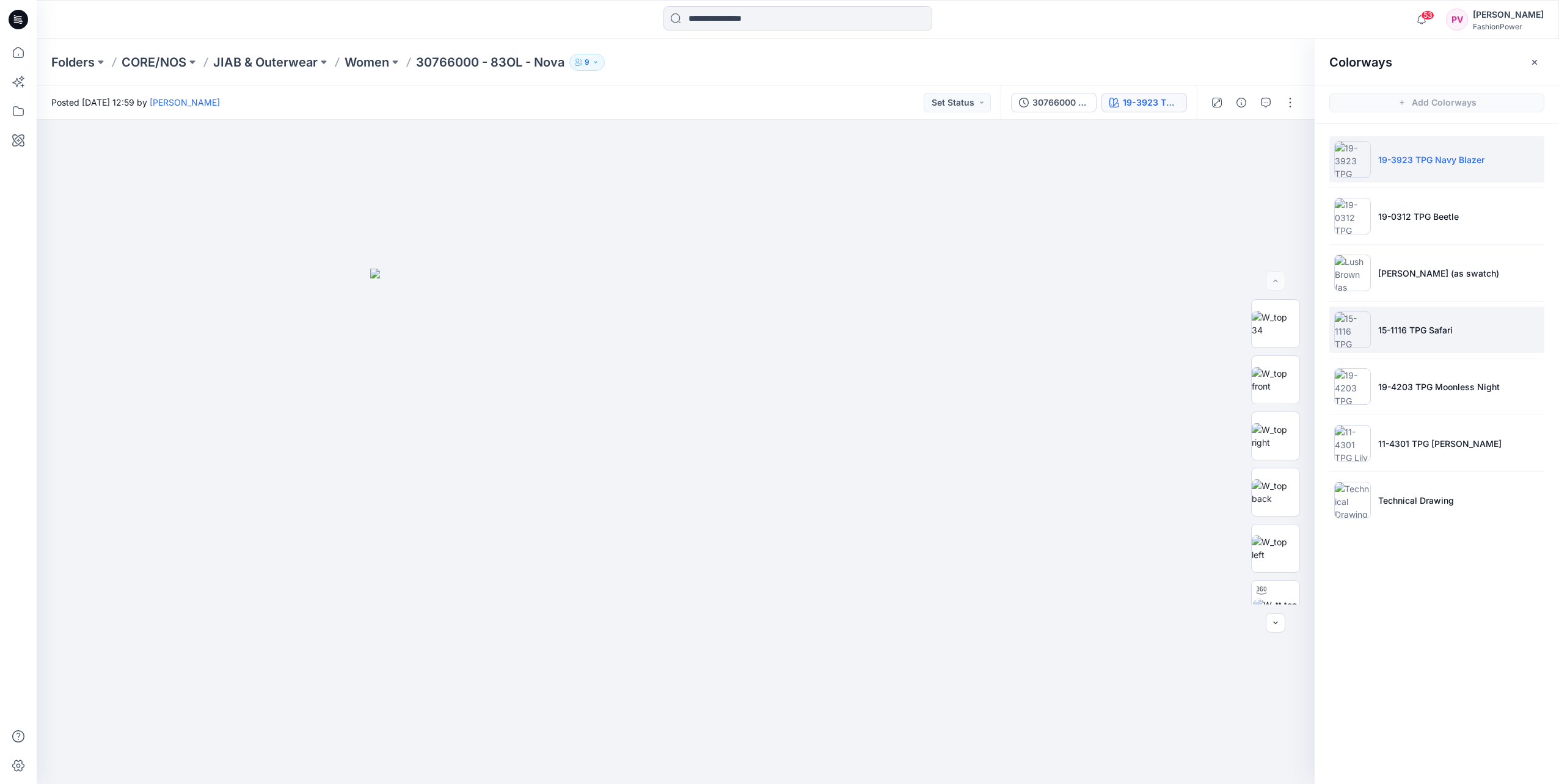
click at [1403, 331] on p "15-1116 TPG Safari" at bounding box center [1415, 330] width 74 height 13
click at [1532, 63] on icon "button" at bounding box center [1534, 62] width 10 height 10
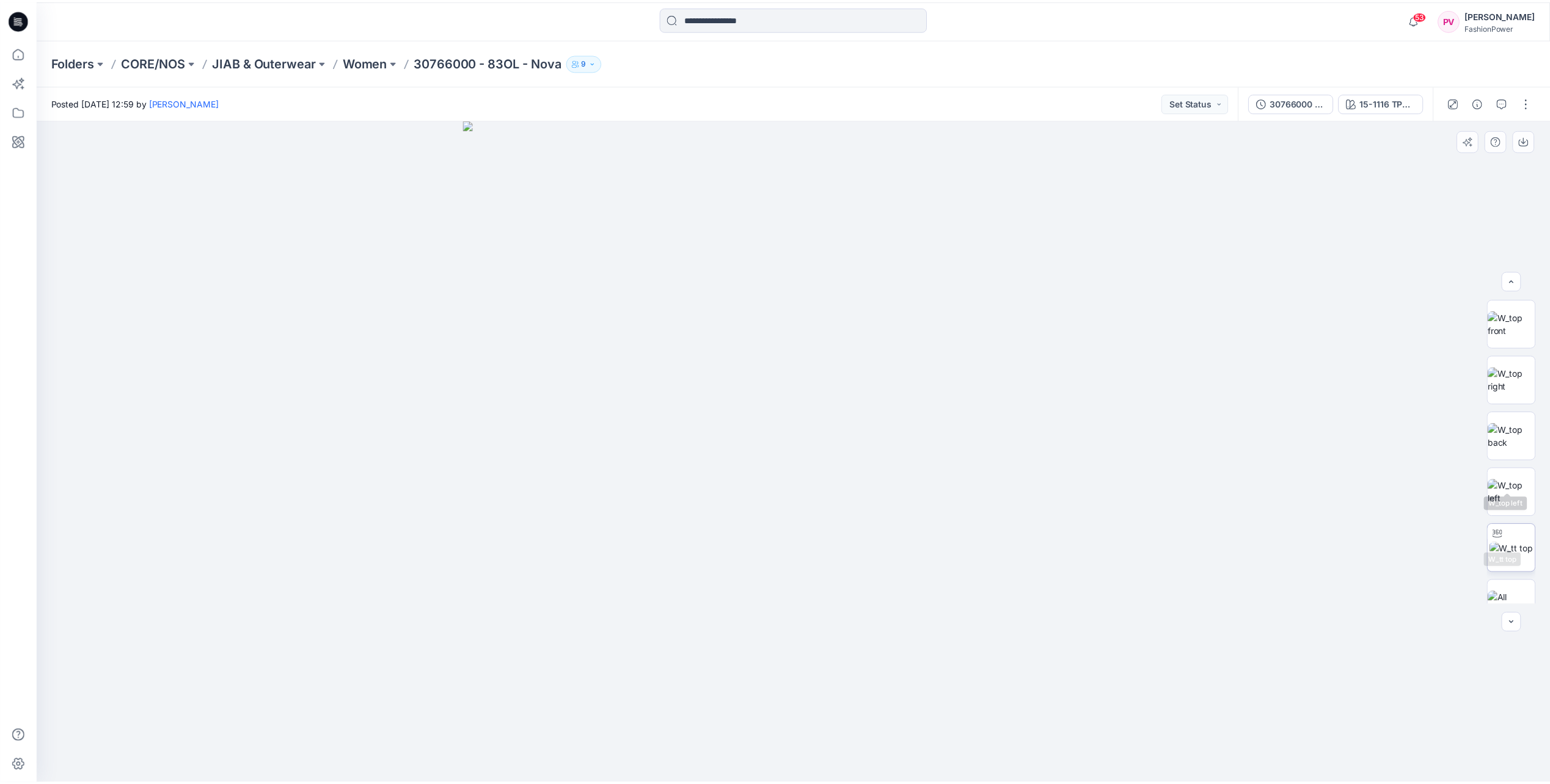
scroll to position [81, 0]
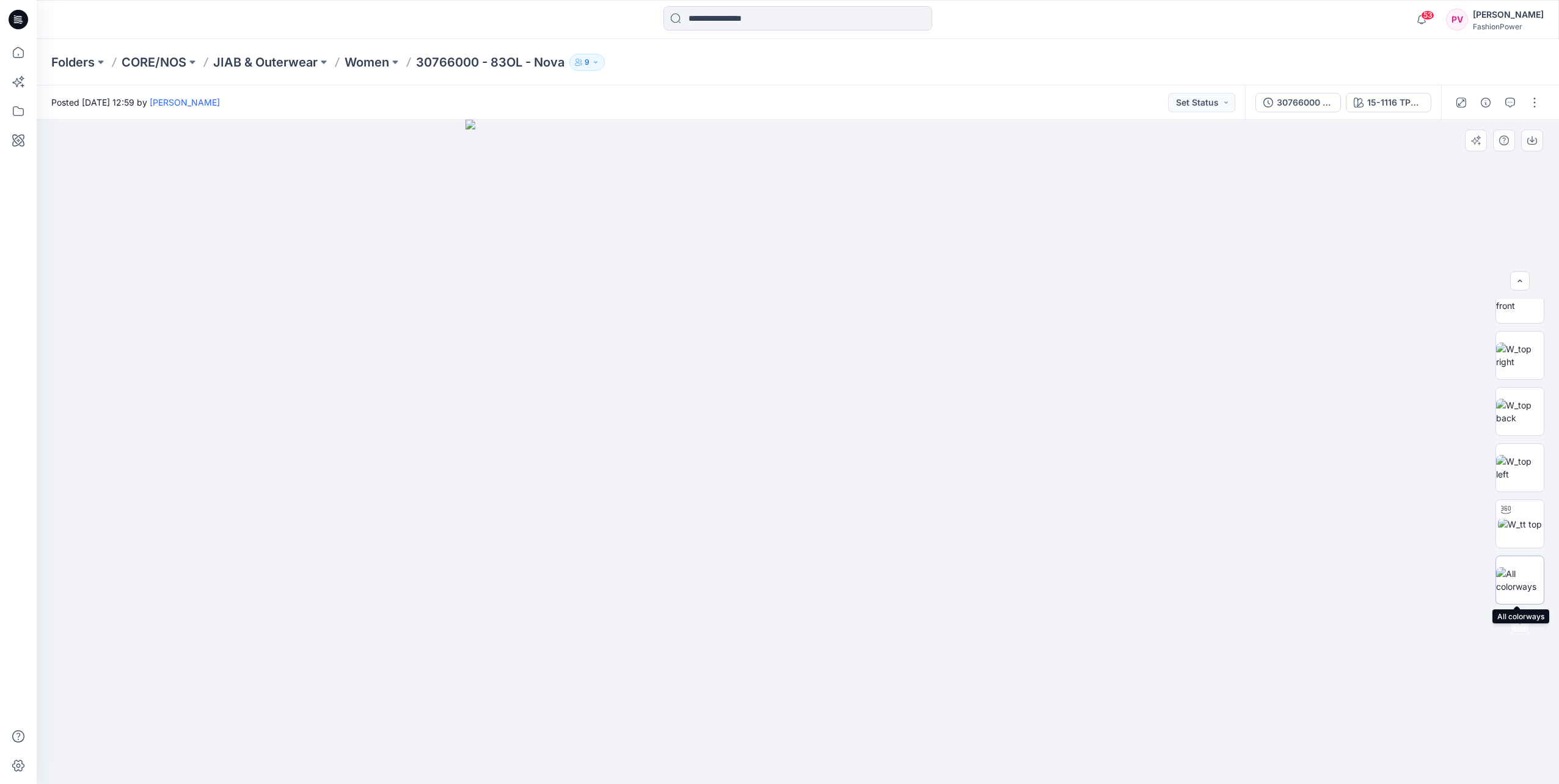
click at [1525, 575] on img at bounding box center [1520, 580] width 48 height 26
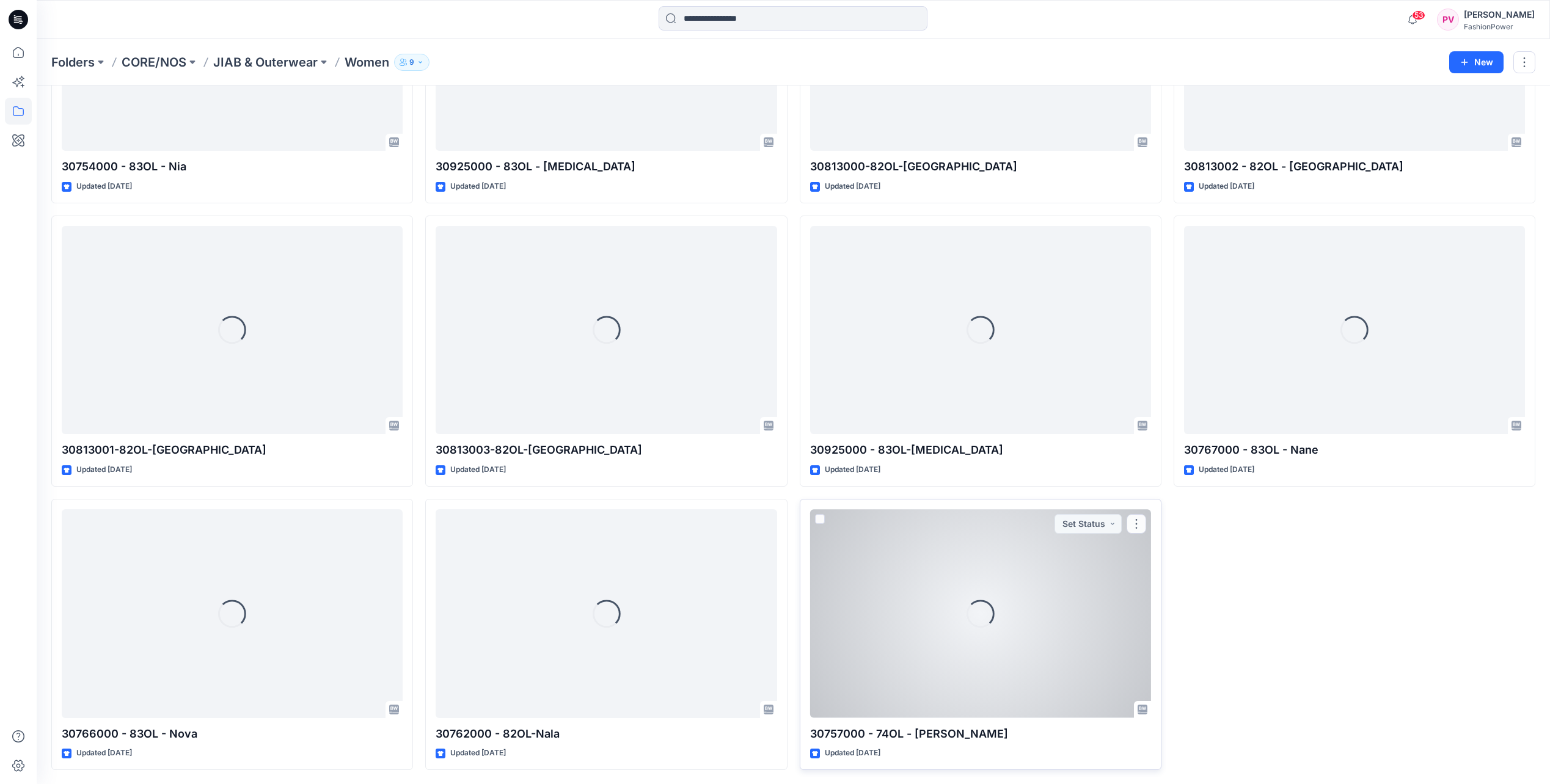
scroll to position [205, 0]
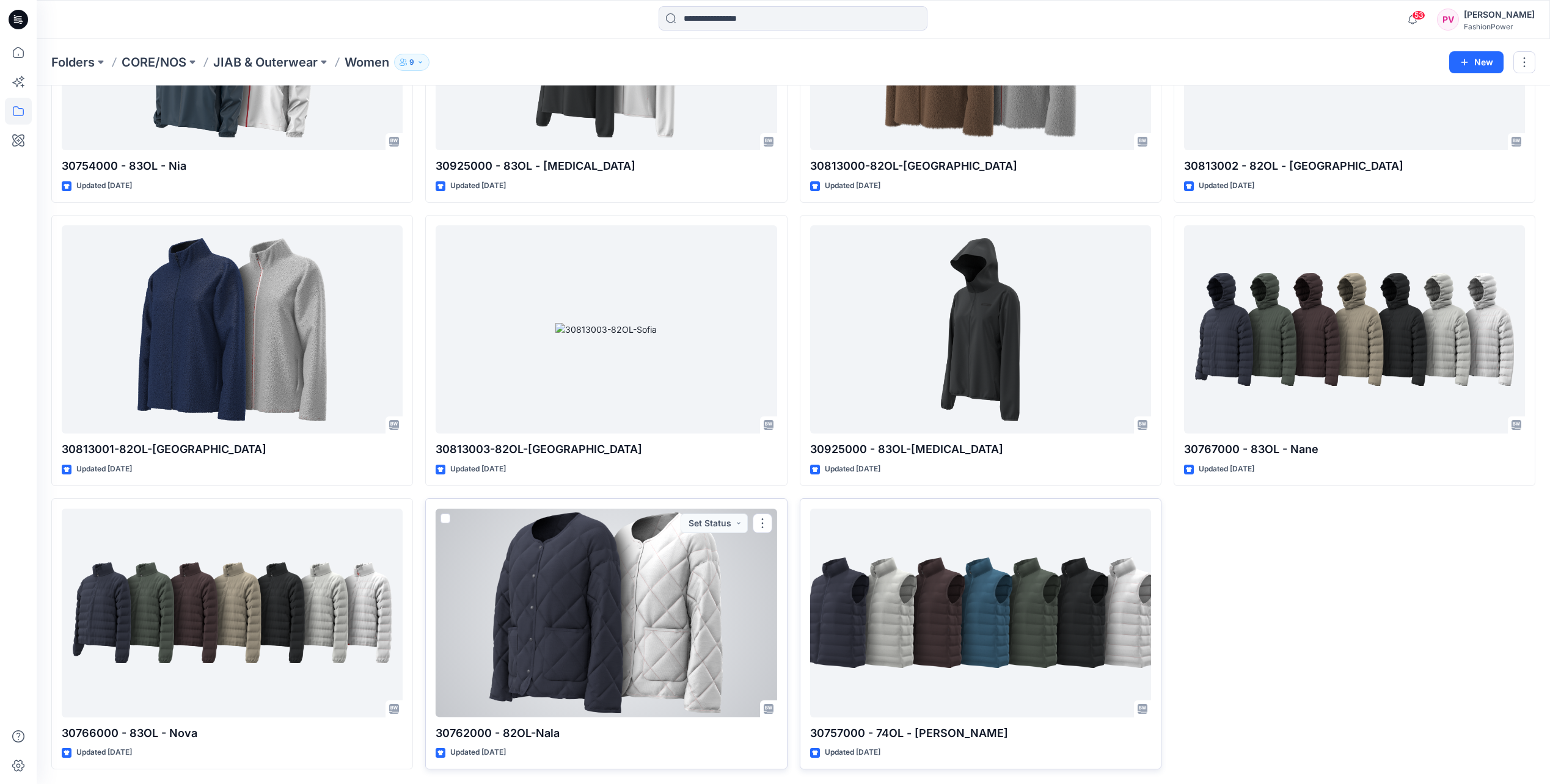
click at [699, 655] on div at bounding box center [606, 613] width 341 height 208
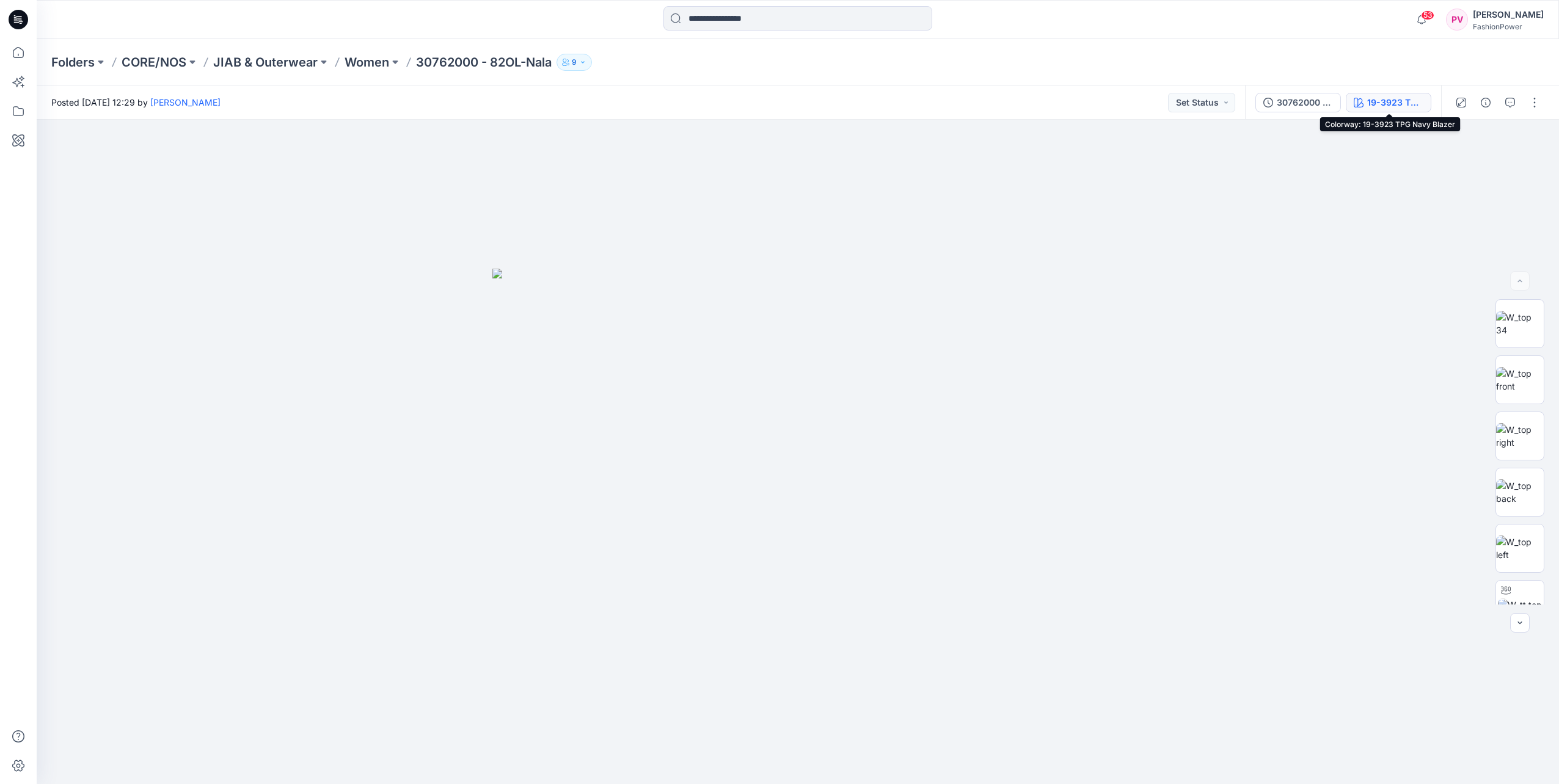
click at [1374, 108] on div "19-3923 TPG Navy Blazer" at bounding box center [1395, 102] width 56 height 14
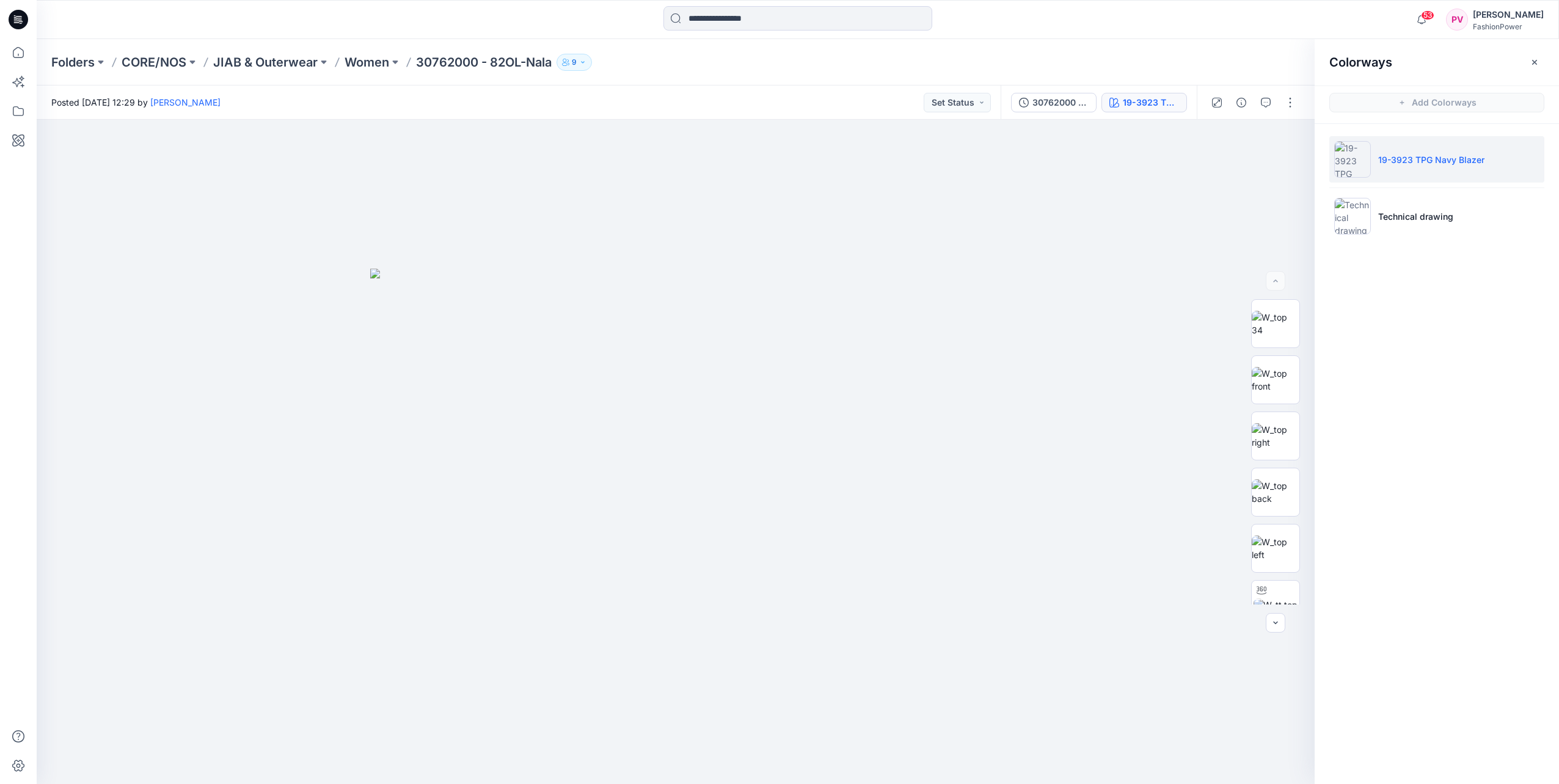
click at [1394, 170] on li "19-3923 TPG Navy Blazer" at bounding box center [1437, 160] width 215 height 46
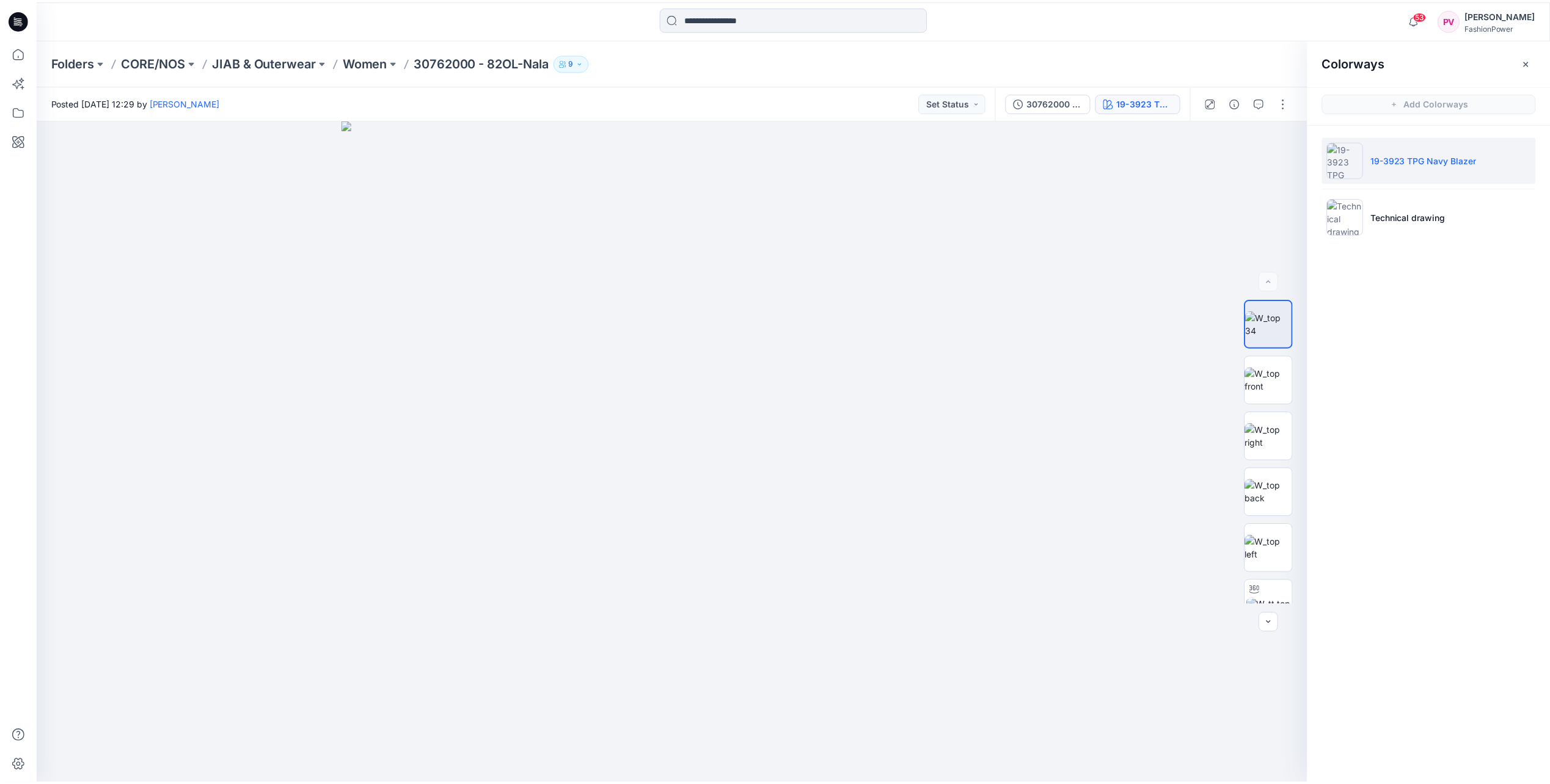
scroll to position [205, 0]
